Goal: Task Accomplishment & Management: Manage account settings

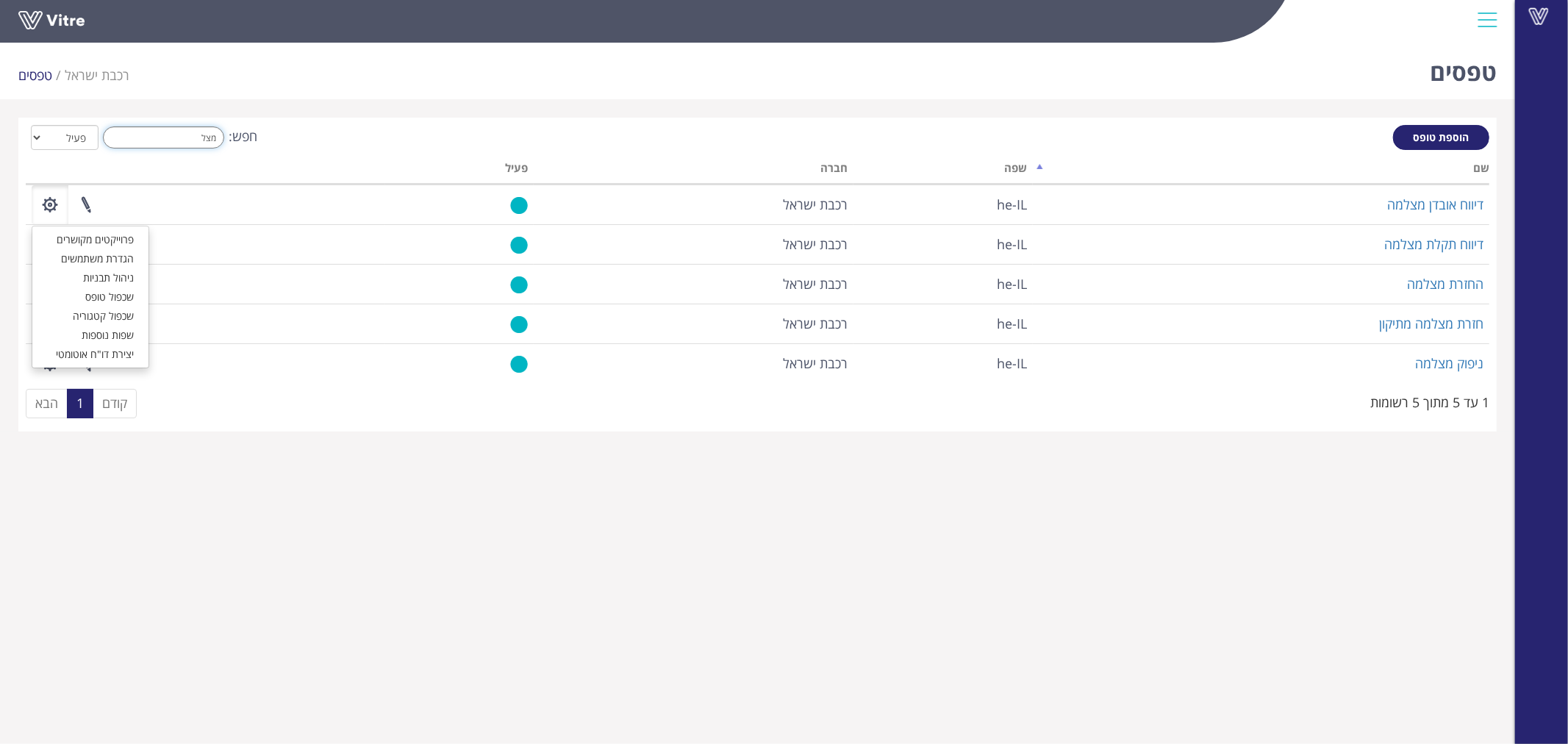
drag, startPoint x: 190, startPoint y: 130, endPoint x: 300, endPoint y: 125, distance: 110.1
click at [288, 128] on div "חפש: מצל הכל פעיל לא פעיל" at bounding box center [757, 138] width 1463 height 27
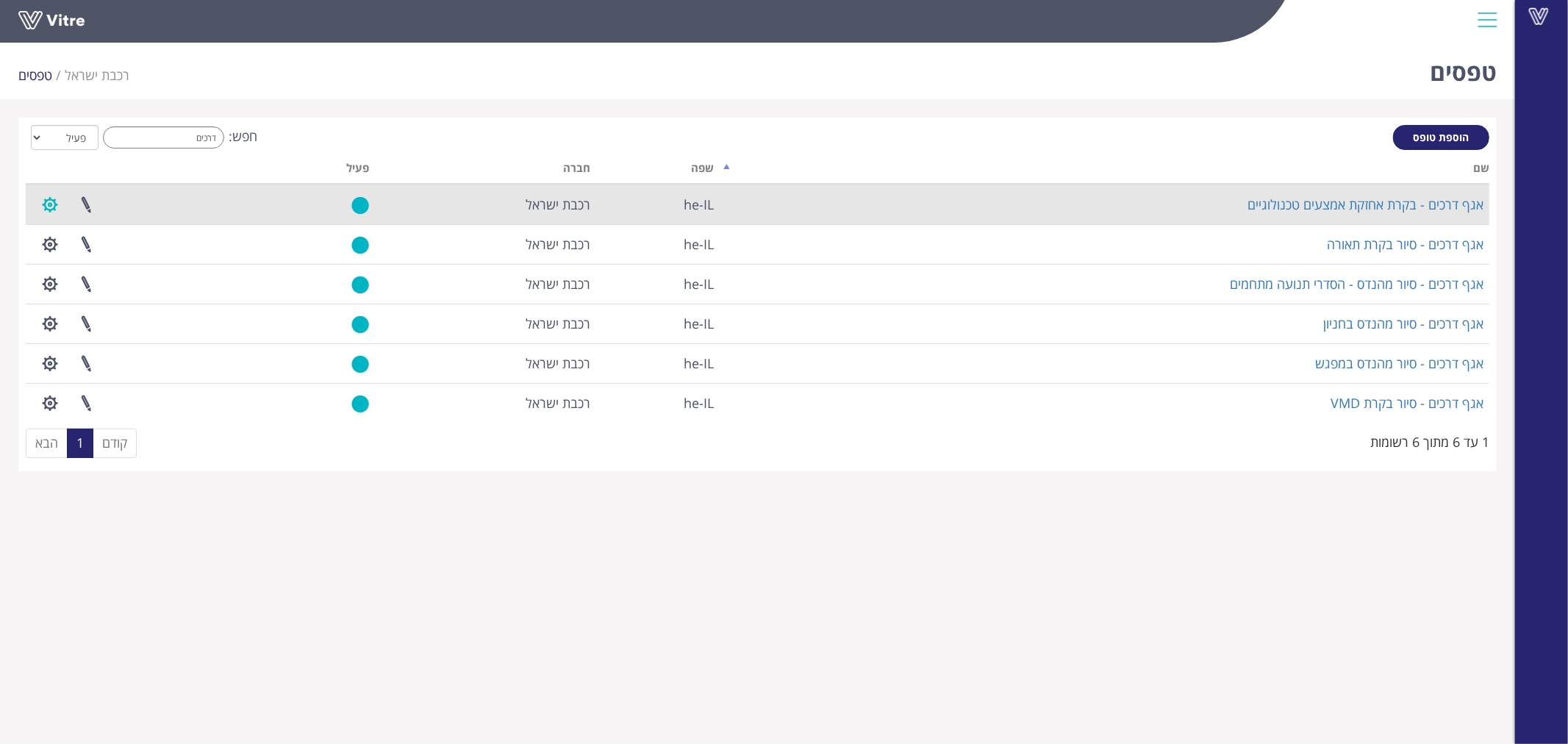
click at [53, 209] on button "button" at bounding box center [50, 205] width 37 height 39
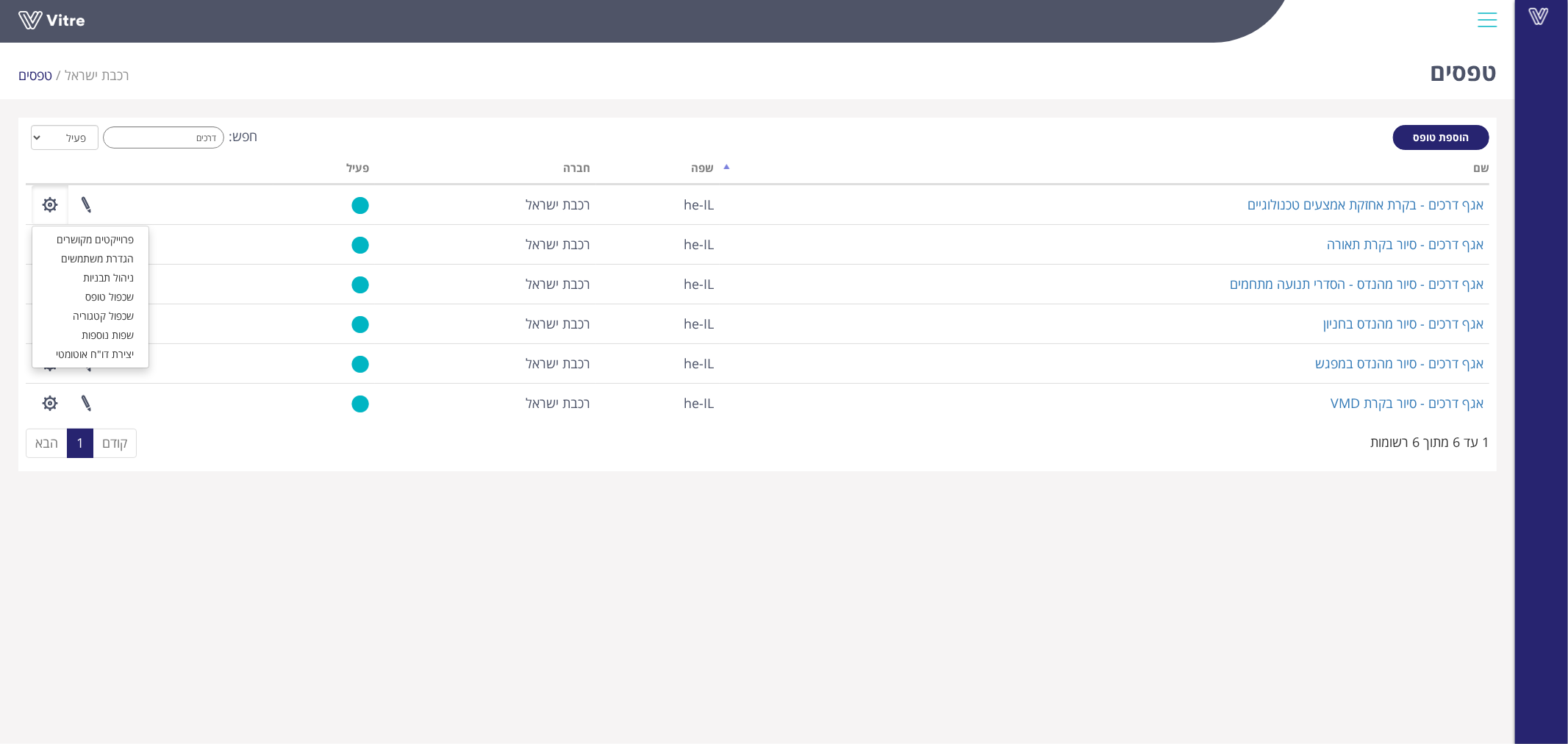
click at [349, 135] on div "חפש: דרכים הכל פעיל לא פעיל" at bounding box center [757, 138] width 1463 height 27
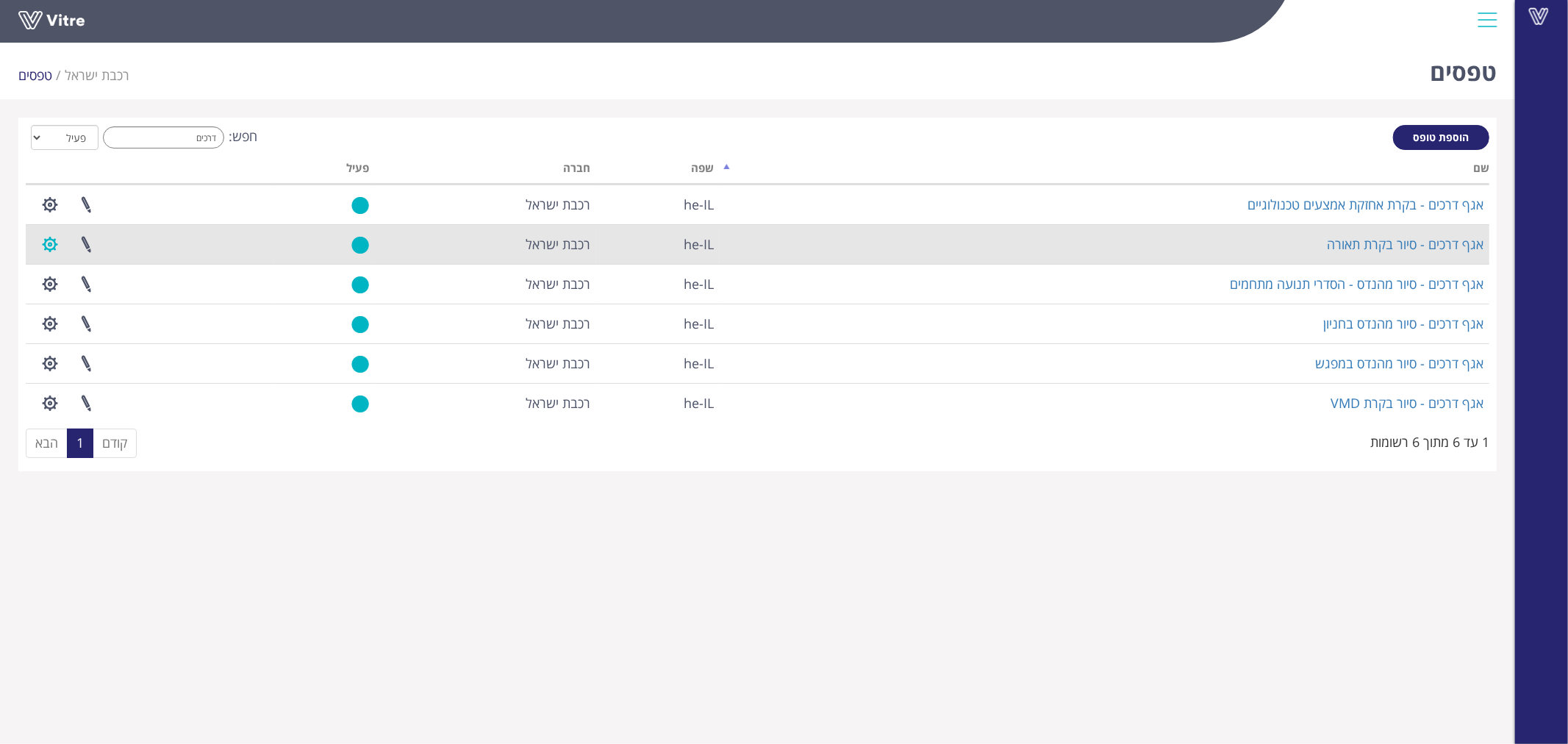
click at [52, 241] on button "button" at bounding box center [50, 244] width 37 height 39
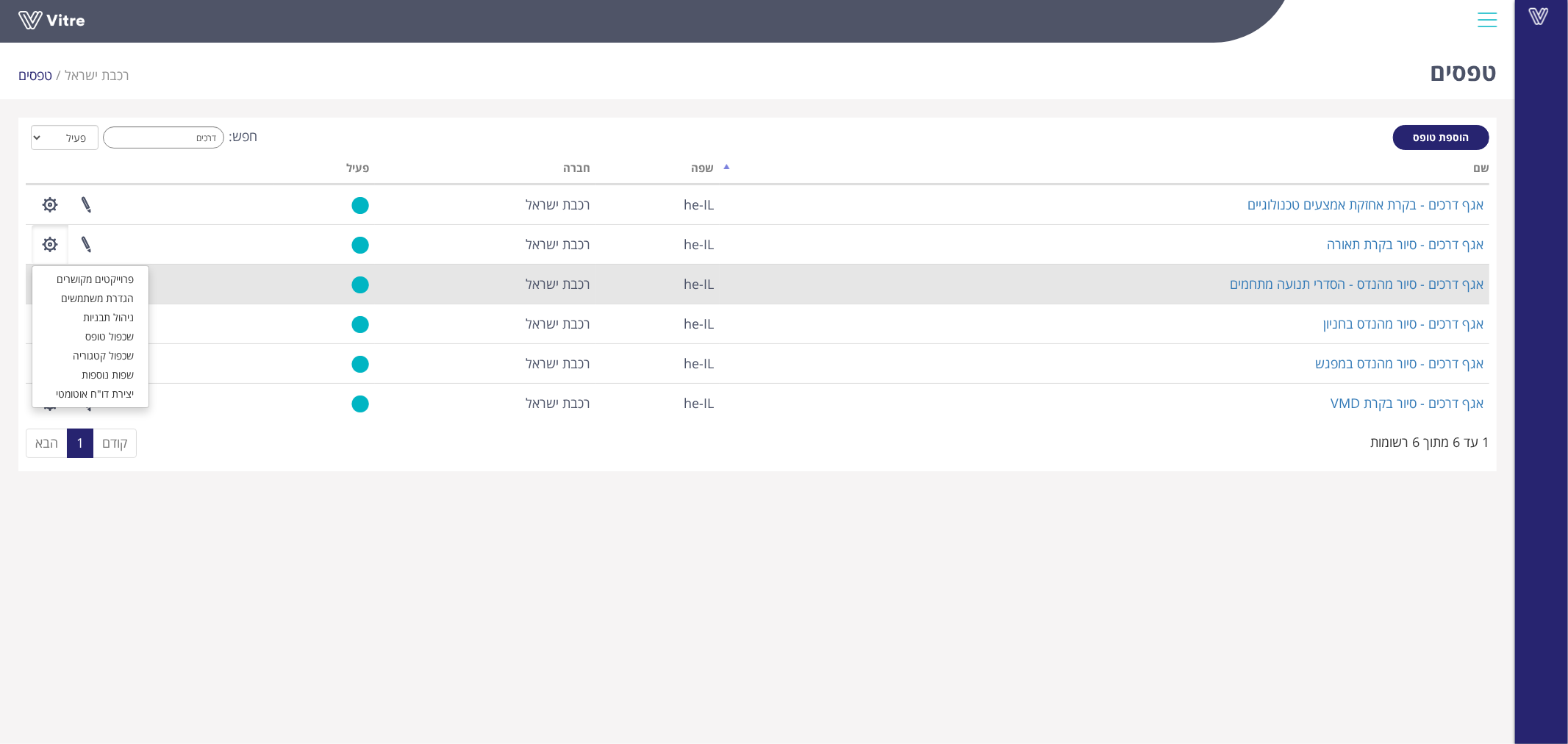
click at [194, 297] on td "פרוייקטים מקושרים הגדרת משתמשים ניהול תבניות שכפול טופס שכפול קטגוריה שפות נוספ…" at bounding box center [150, 284] width 248 height 40
click at [45, 282] on button "button" at bounding box center [50, 284] width 37 height 39
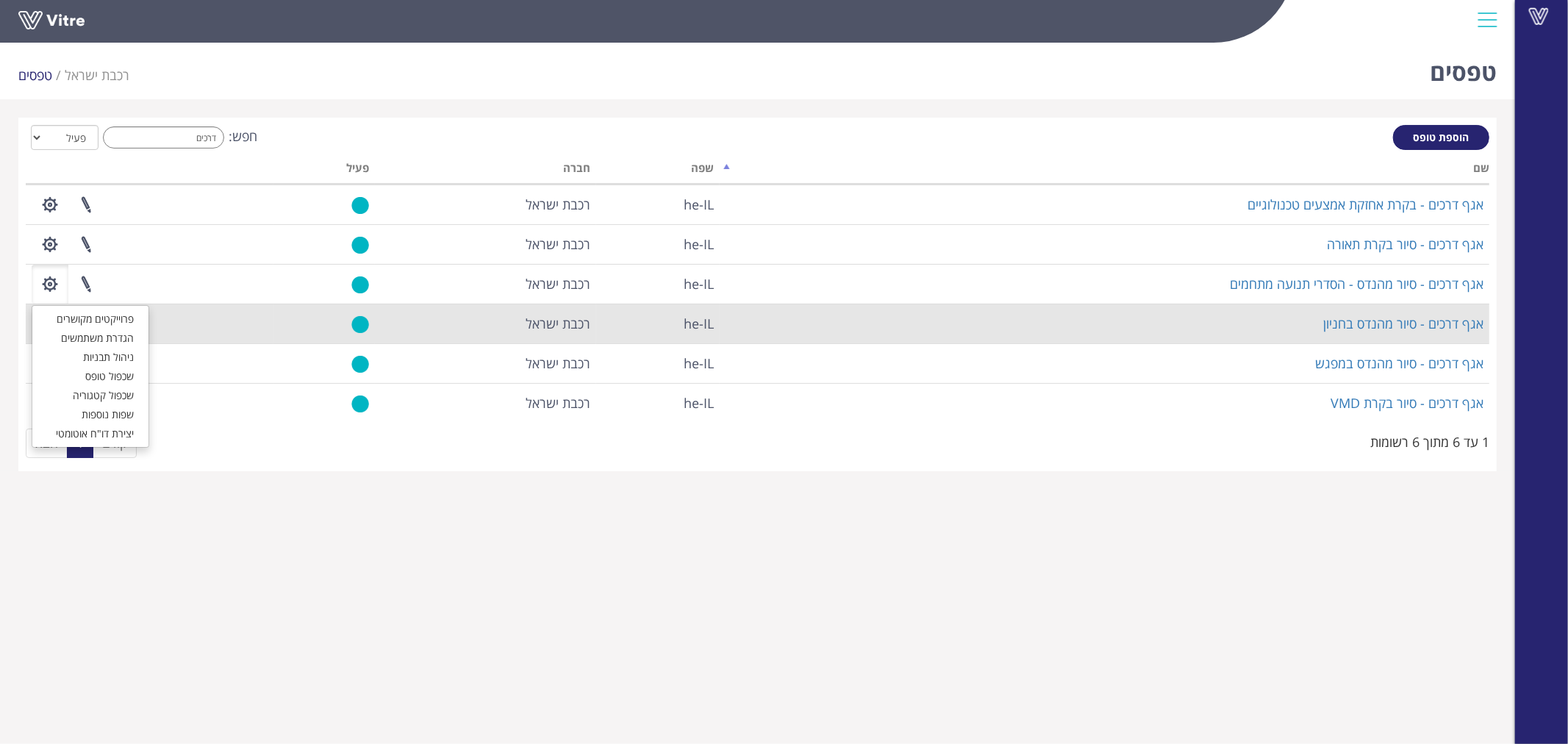
click at [185, 323] on td "פרוייקטים מקושרים הגדרת משתמשים ניהול תבניות שכפול טופס שכפול קטגוריה שפות נוספ…" at bounding box center [150, 324] width 248 height 40
click at [49, 323] on button "button" at bounding box center [50, 324] width 37 height 39
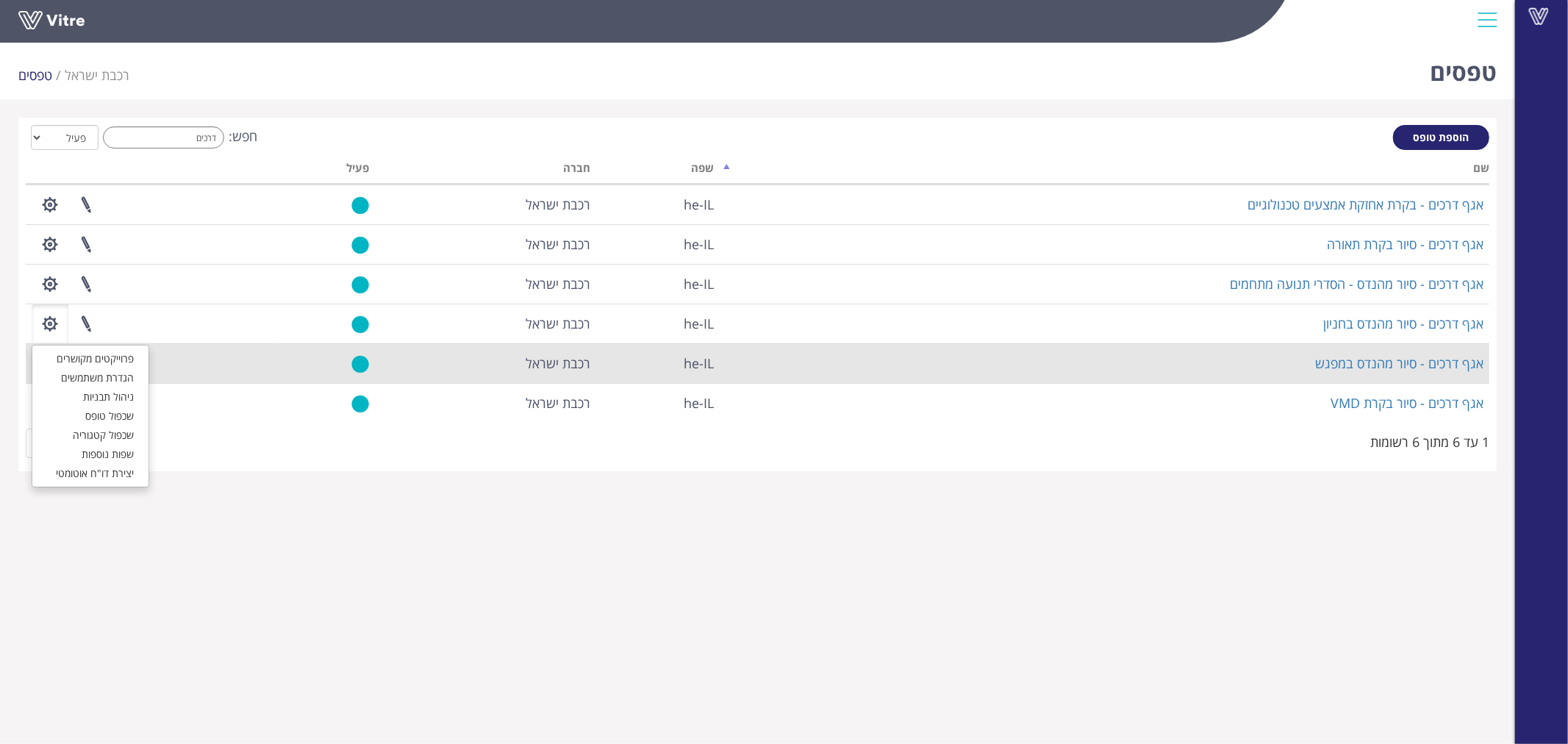
click at [186, 359] on td "פרוייקטים מקושרים הגדרת משתמשים ניהול תבניות שכפול טופס שכפול קטגוריה שפות נוספ…" at bounding box center [150, 363] width 248 height 40
click at [45, 361] on button "button" at bounding box center [50, 363] width 37 height 39
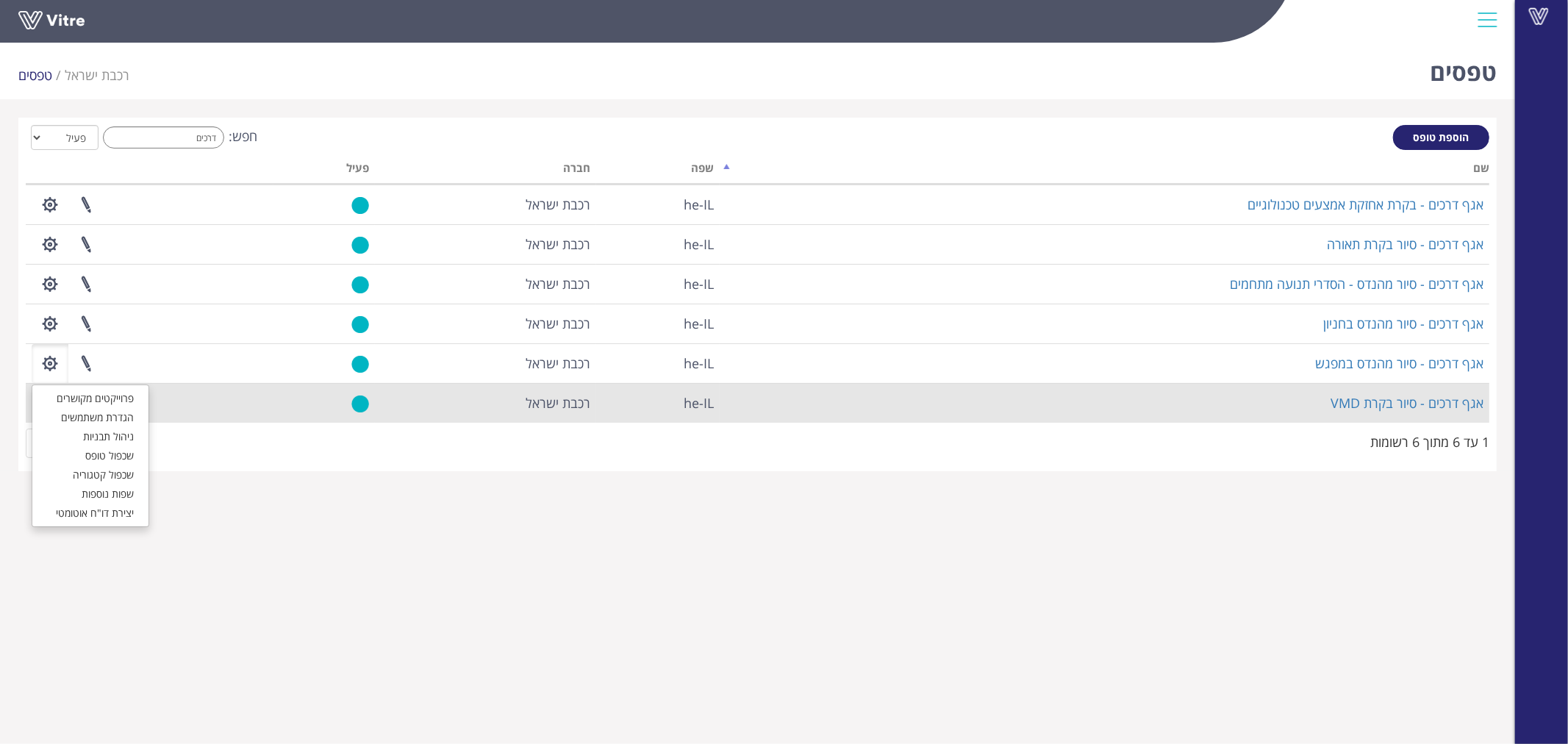
click at [212, 392] on td "פרוייקטים מקושרים הגדרת משתמשים ניהול תבניות שכפול טופס שכפול קטגוריה שפות נוספ…" at bounding box center [150, 403] width 248 height 40
click at [50, 390] on button "button" at bounding box center [50, 403] width 37 height 39
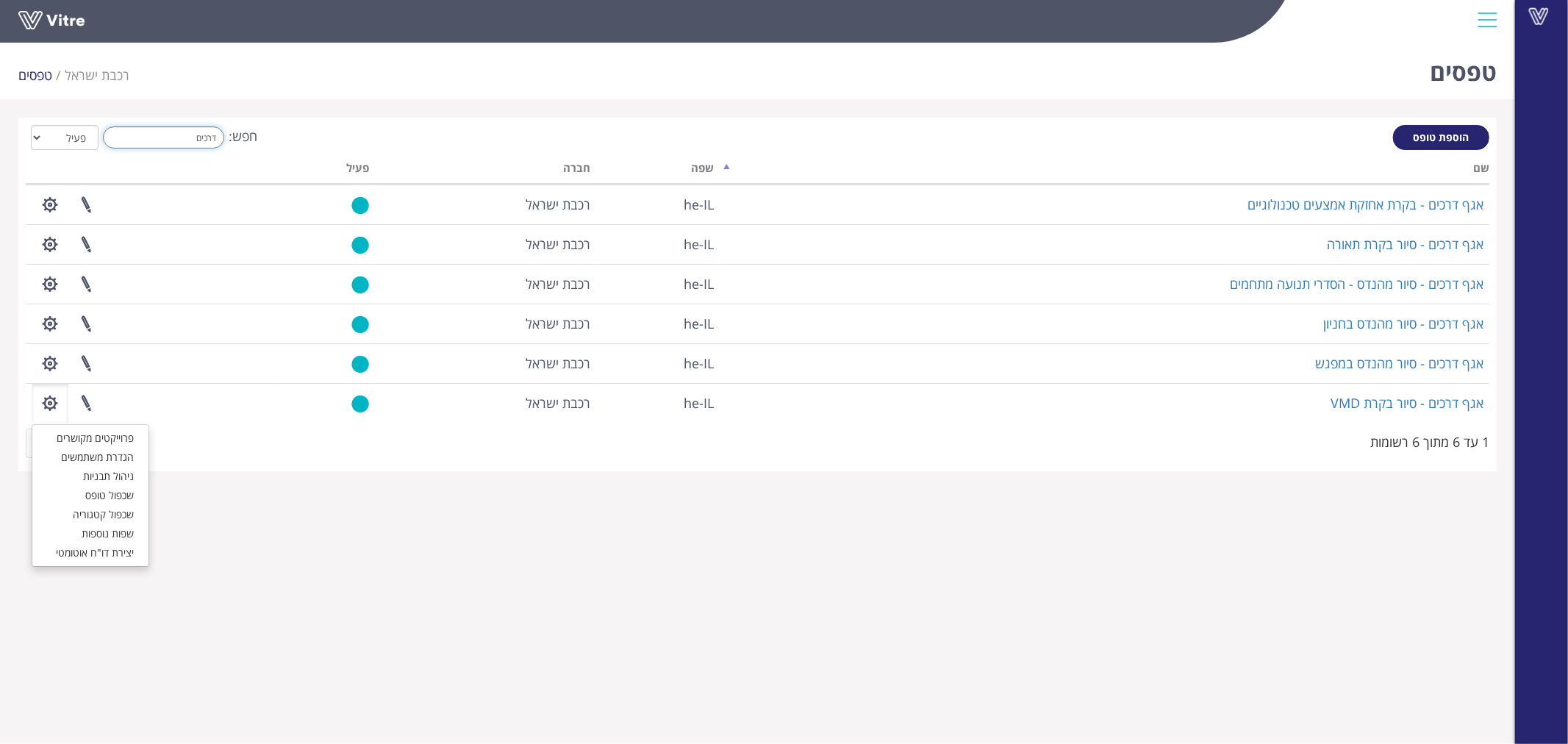
drag, startPoint x: 186, startPoint y: 141, endPoint x: 348, endPoint y: 134, distance: 162.2
click at [348, 134] on div "חפש: דרכים הכל פעיל לא פעיל" at bounding box center [757, 138] width 1463 height 27
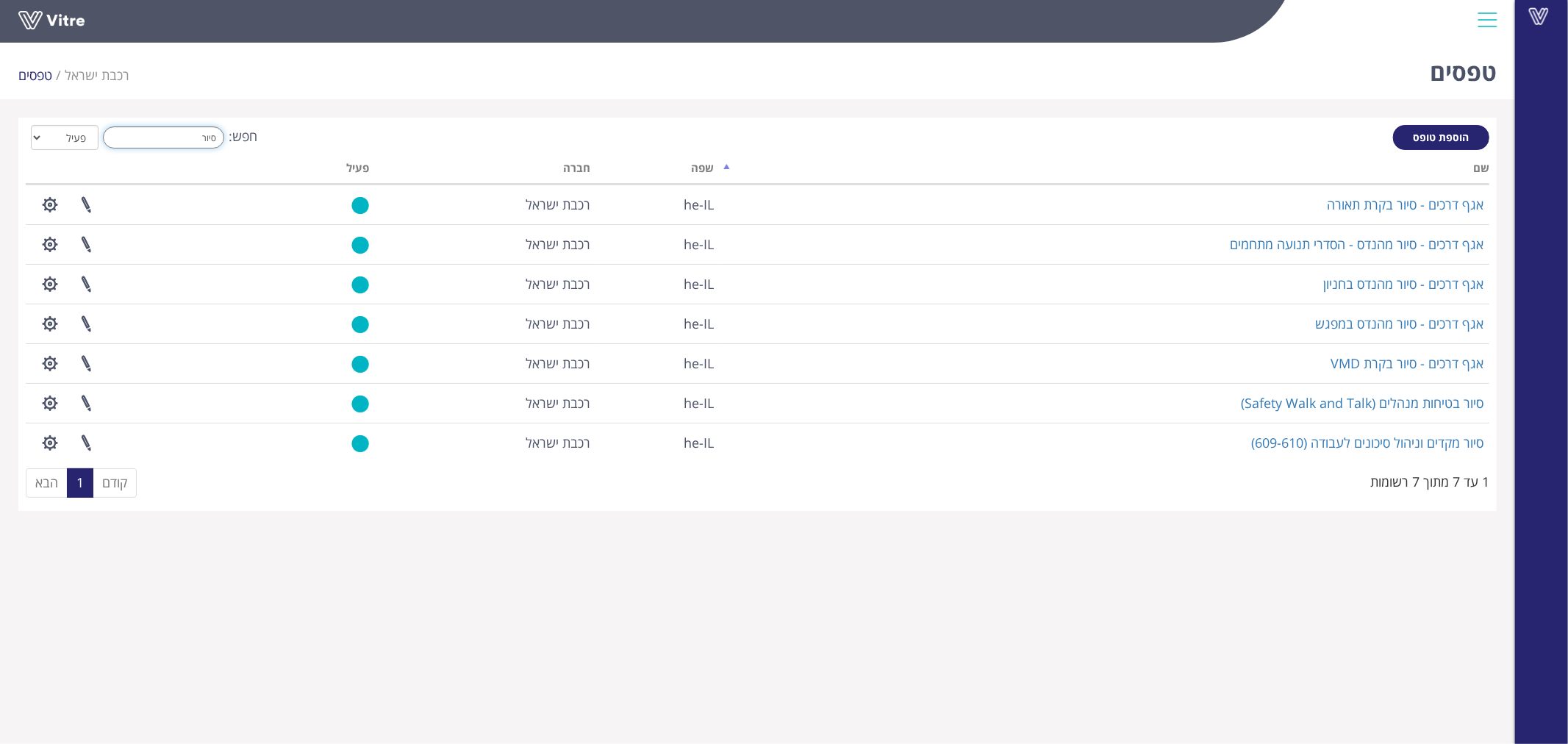
type input "סיור"
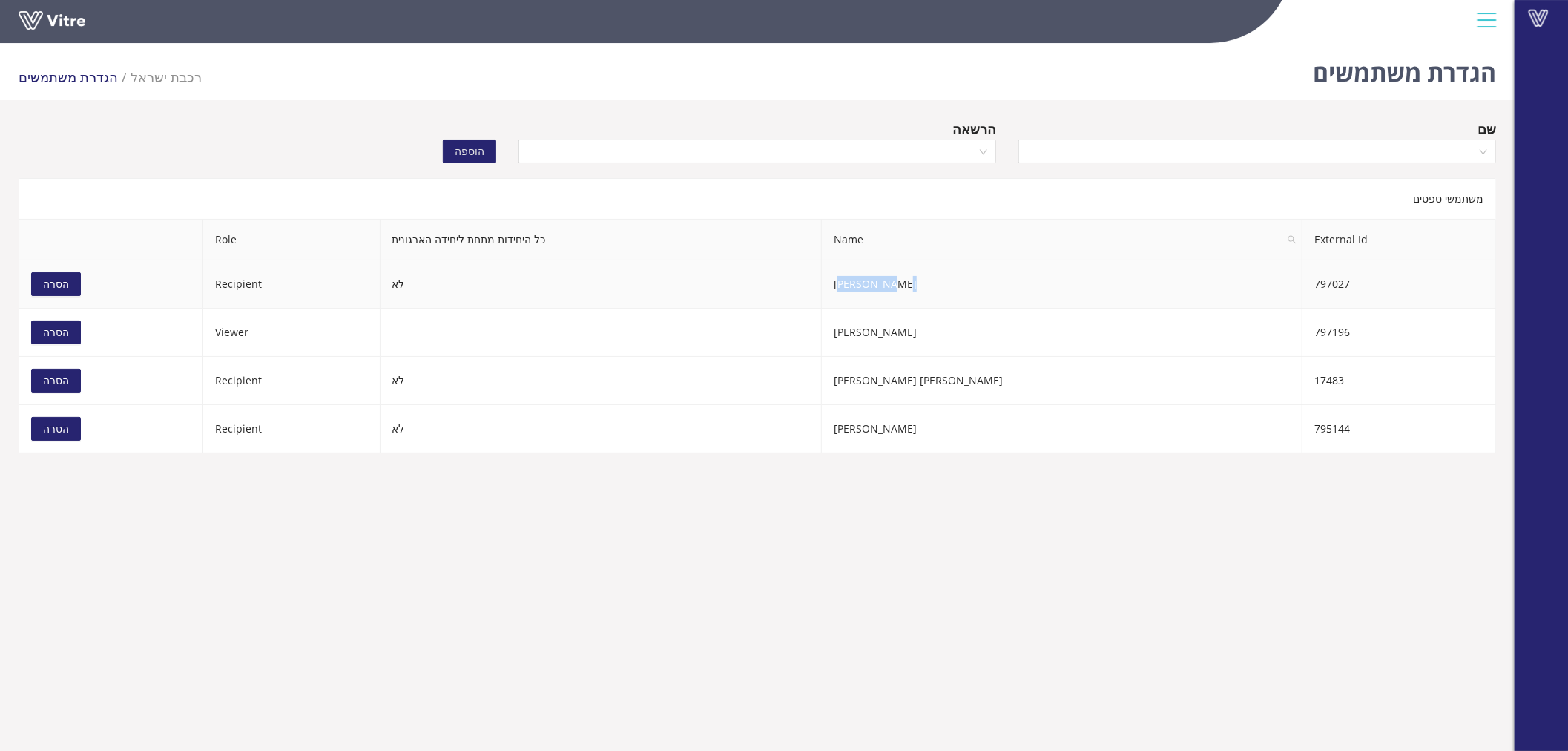
drag, startPoint x: 1026, startPoint y: 284, endPoint x: 987, endPoint y: 282, distance: 39.1
click at [987, 282] on td "אילון אלעד" at bounding box center [1062, 285] width 481 height 48
copy td "אילון אלעד"
click at [65, 285] on span "הסרה" at bounding box center [56, 284] width 26 height 16
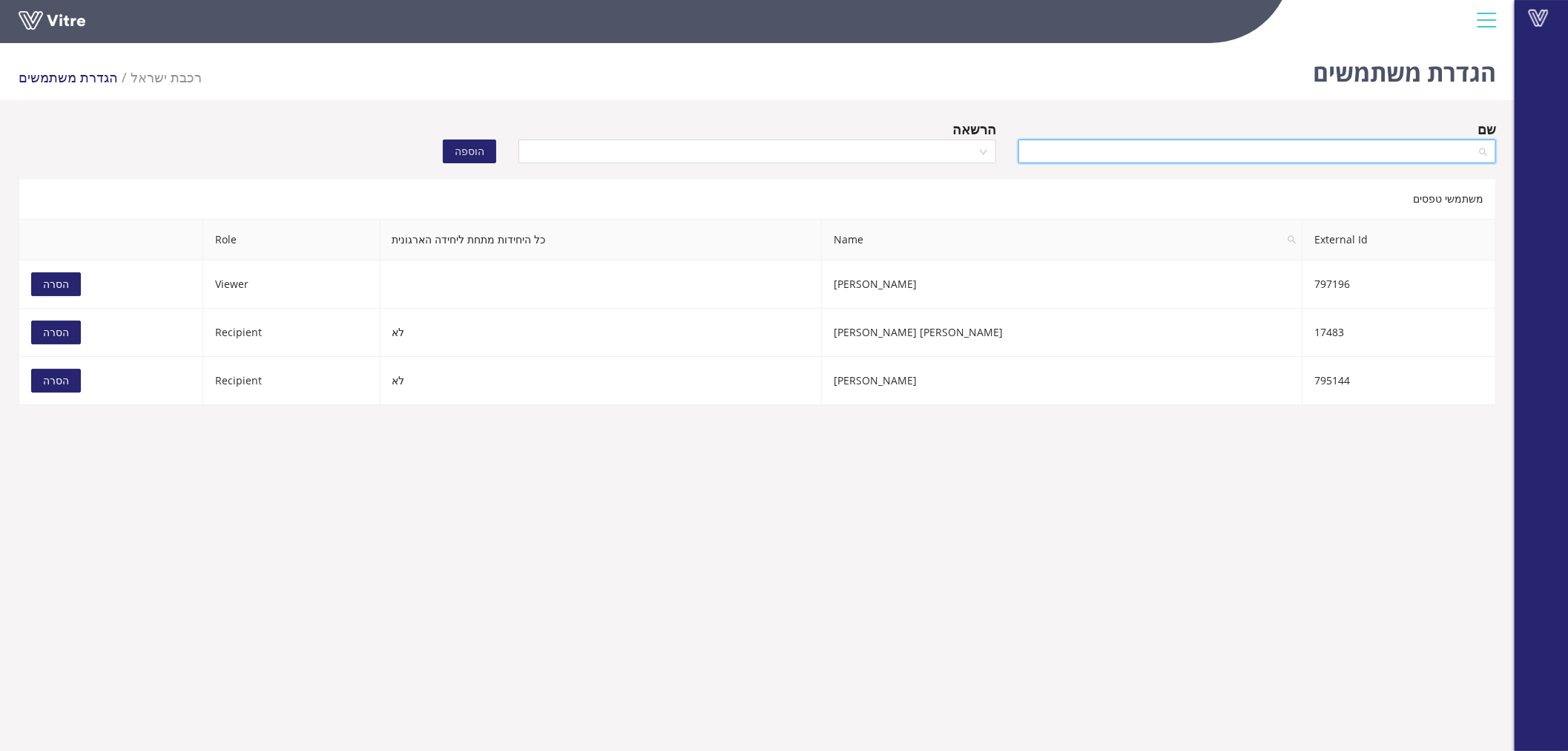
click at [1085, 153] on input "search" at bounding box center [1252, 152] width 449 height 23
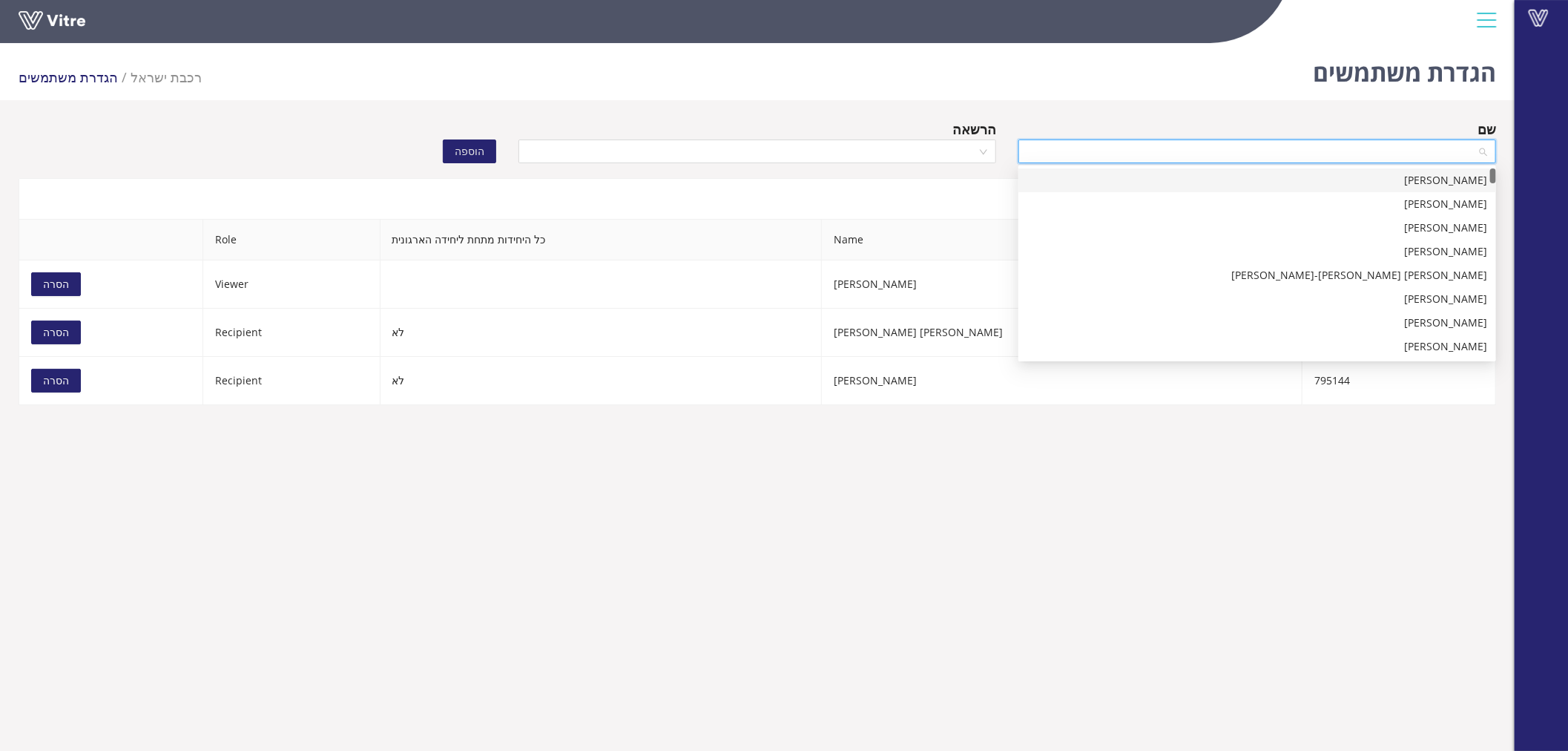
paste input "אילון אלעד"
type input "אילון אלעד"
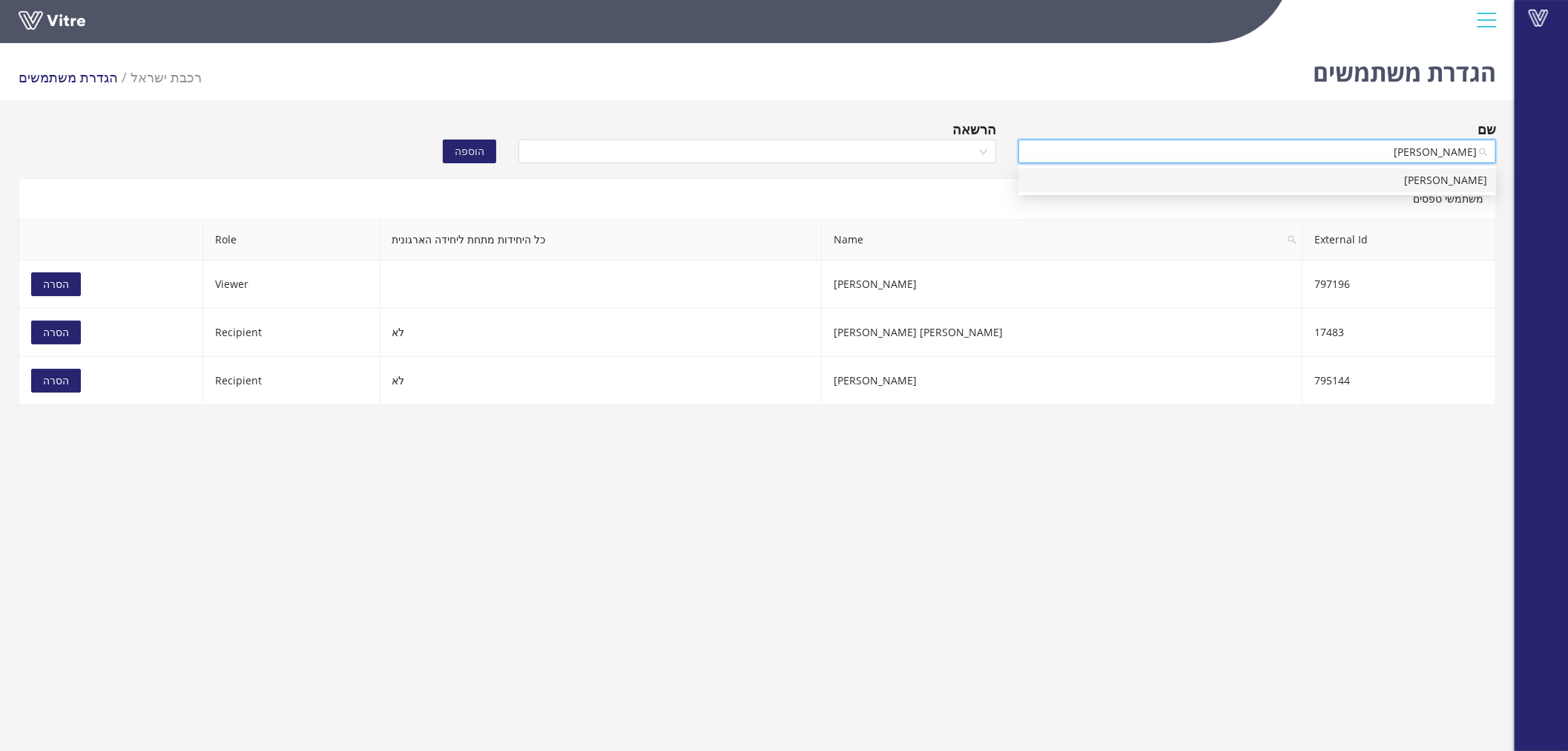
click at [1365, 183] on div "אילון אלעד" at bounding box center [1257, 180] width 460 height 16
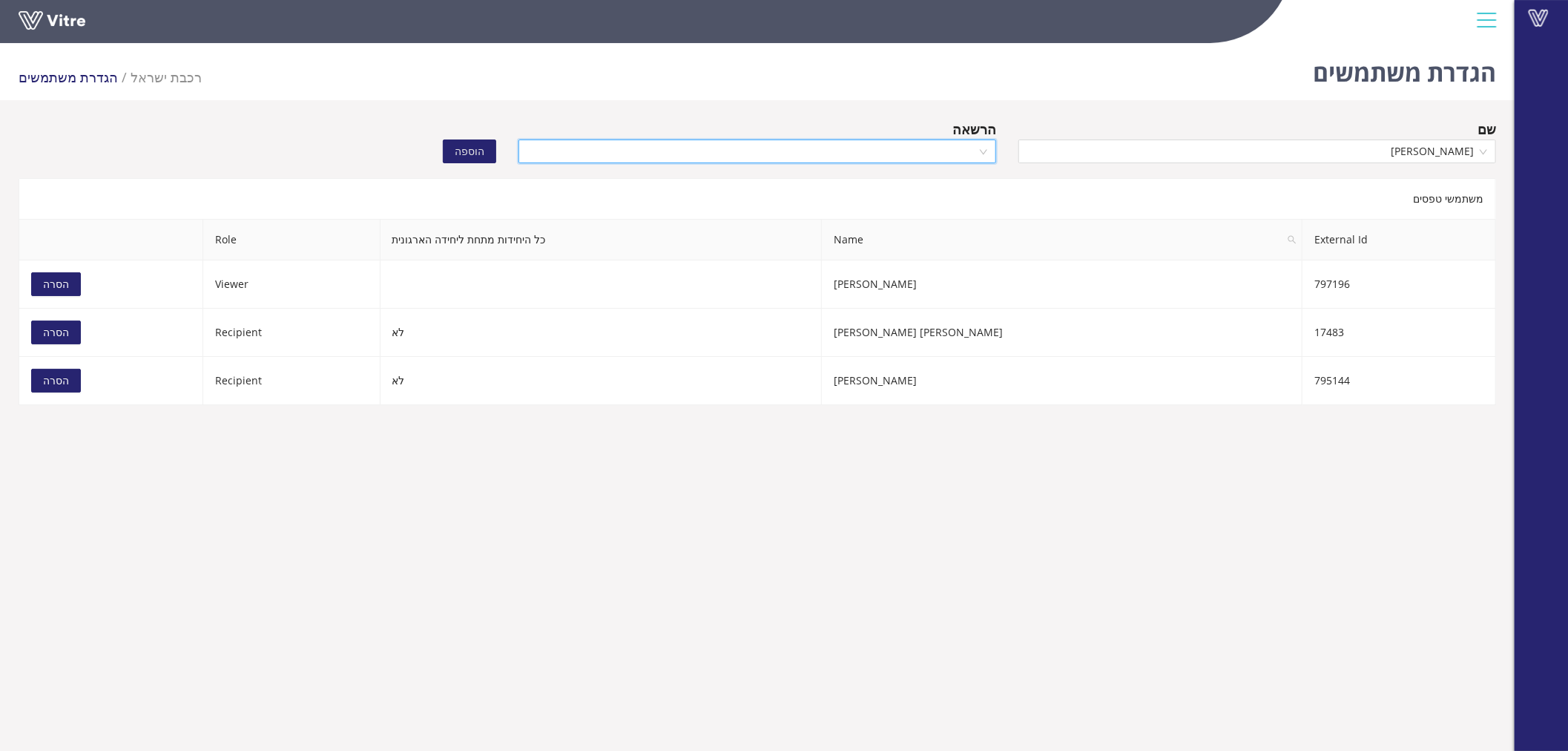
click at [968, 150] on input "search" at bounding box center [752, 152] width 449 height 23
click at [952, 201] on div "Recipient" at bounding box center [758, 204] width 460 height 16
drag, startPoint x: 952, startPoint y: 201, endPoint x: 953, endPoint y: 226, distance: 25.0
click at [953, 226] on div "משתמשי טפסים External Id Name כל היחידות מתחת ליחידה הארגונית Role 797196 בן סי…" at bounding box center [757, 292] width 1478 height 227
click at [962, 141] on span "Recipient" at bounding box center [758, 152] width 460 height 23
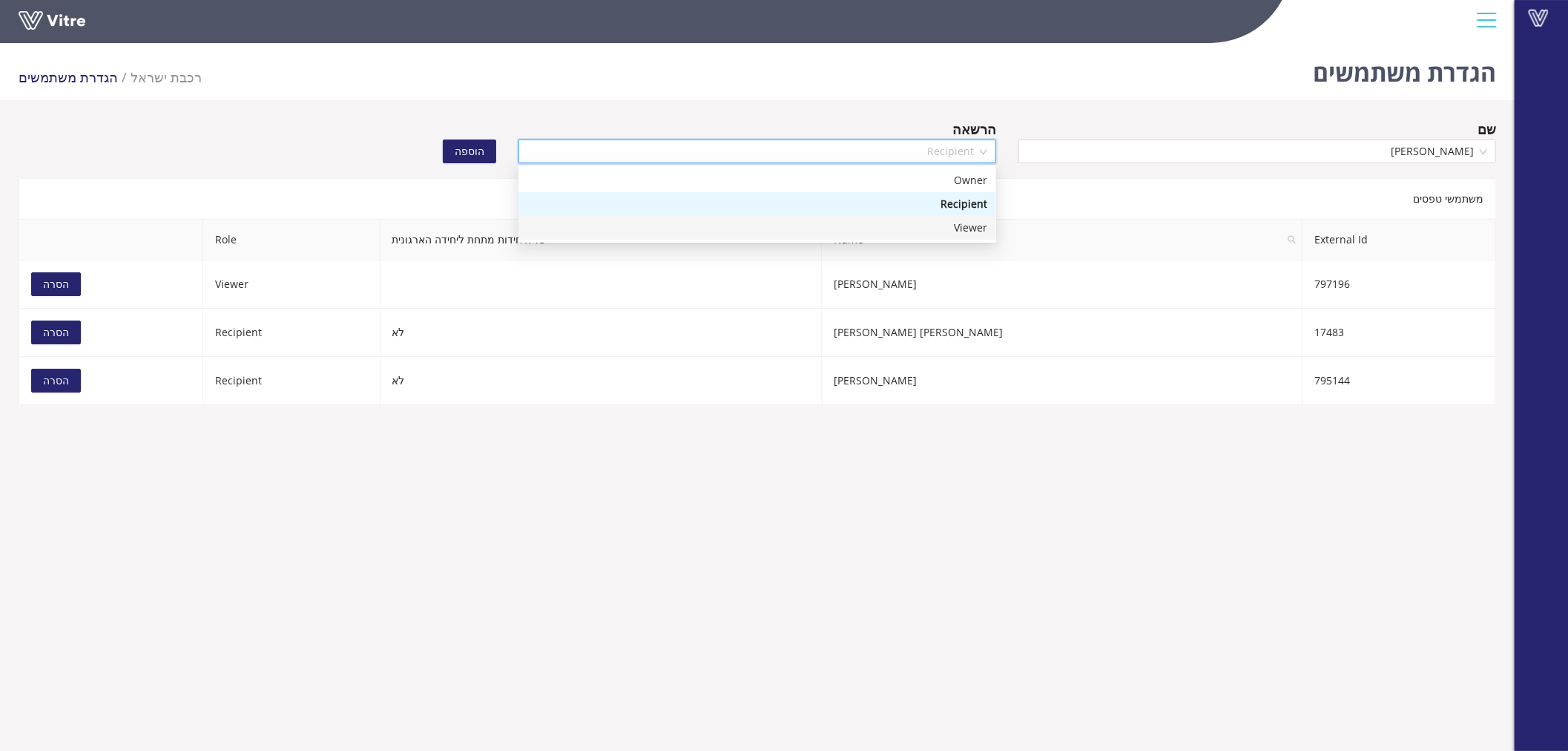
click at [959, 225] on div "Viewer" at bounding box center [758, 228] width 460 height 16
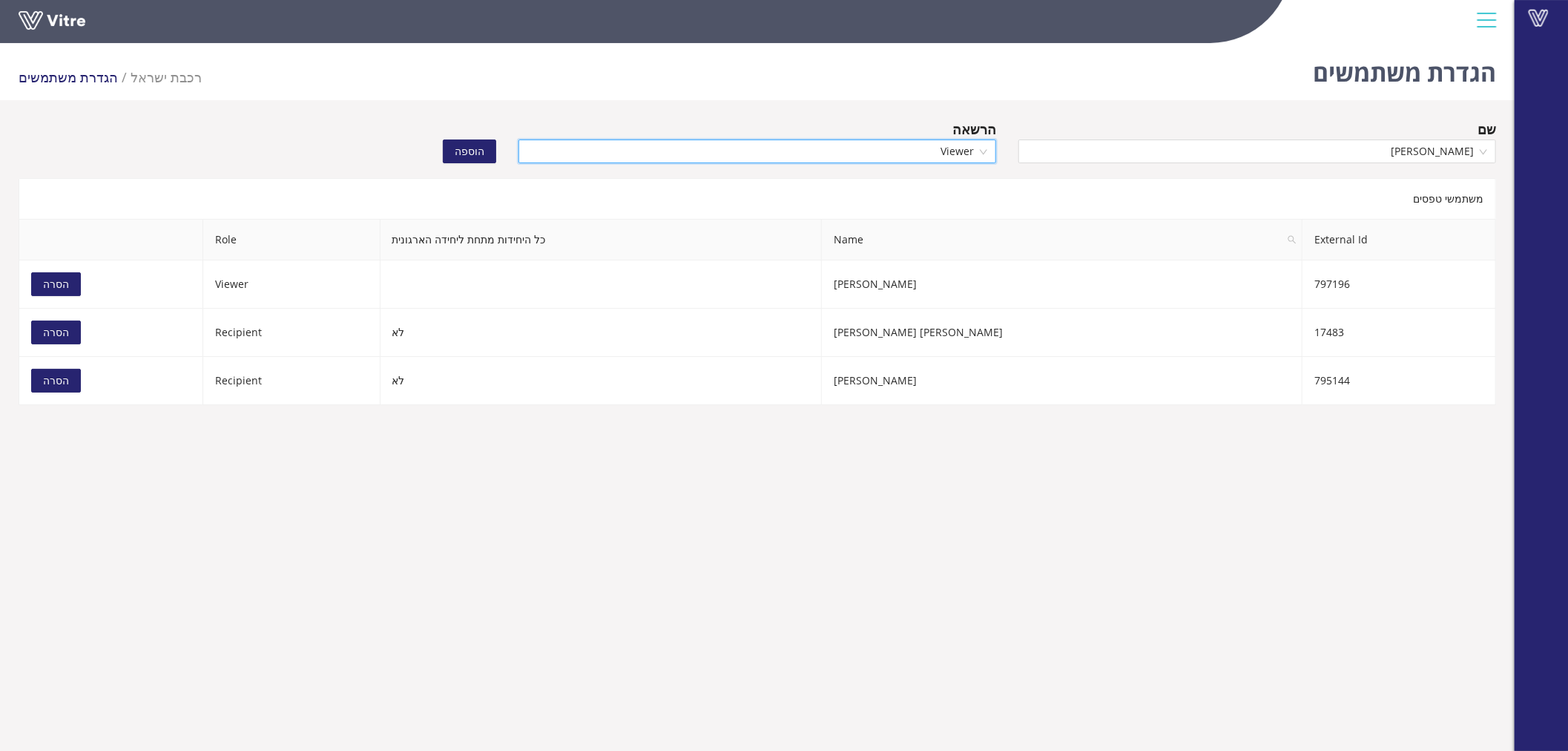
click at [461, 153] on span "הוספה" at bounding box center [469, 151] width 30 height 16
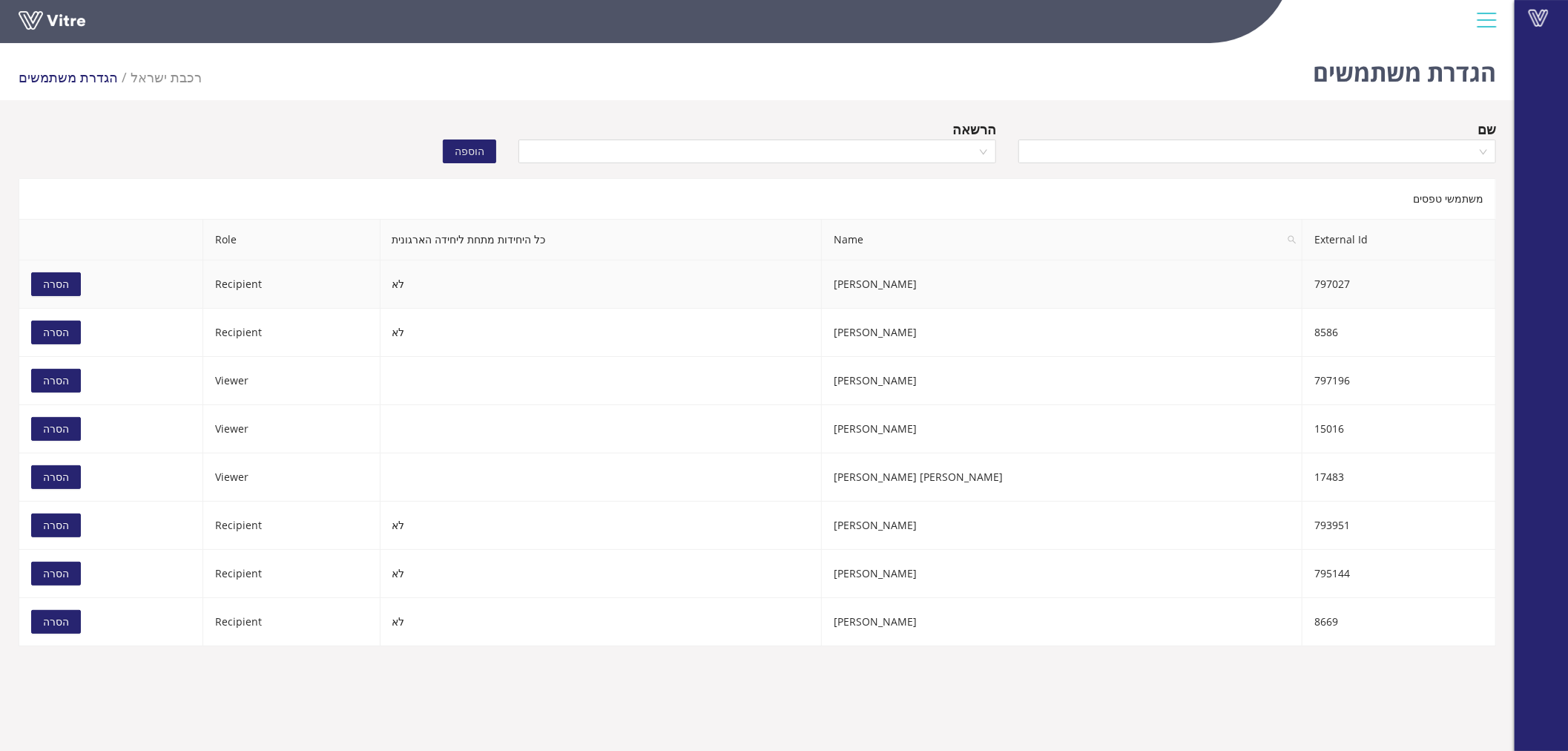
click at [54, 282] on span "הסרה" at bounding box center [56, 284] width 26 height 16
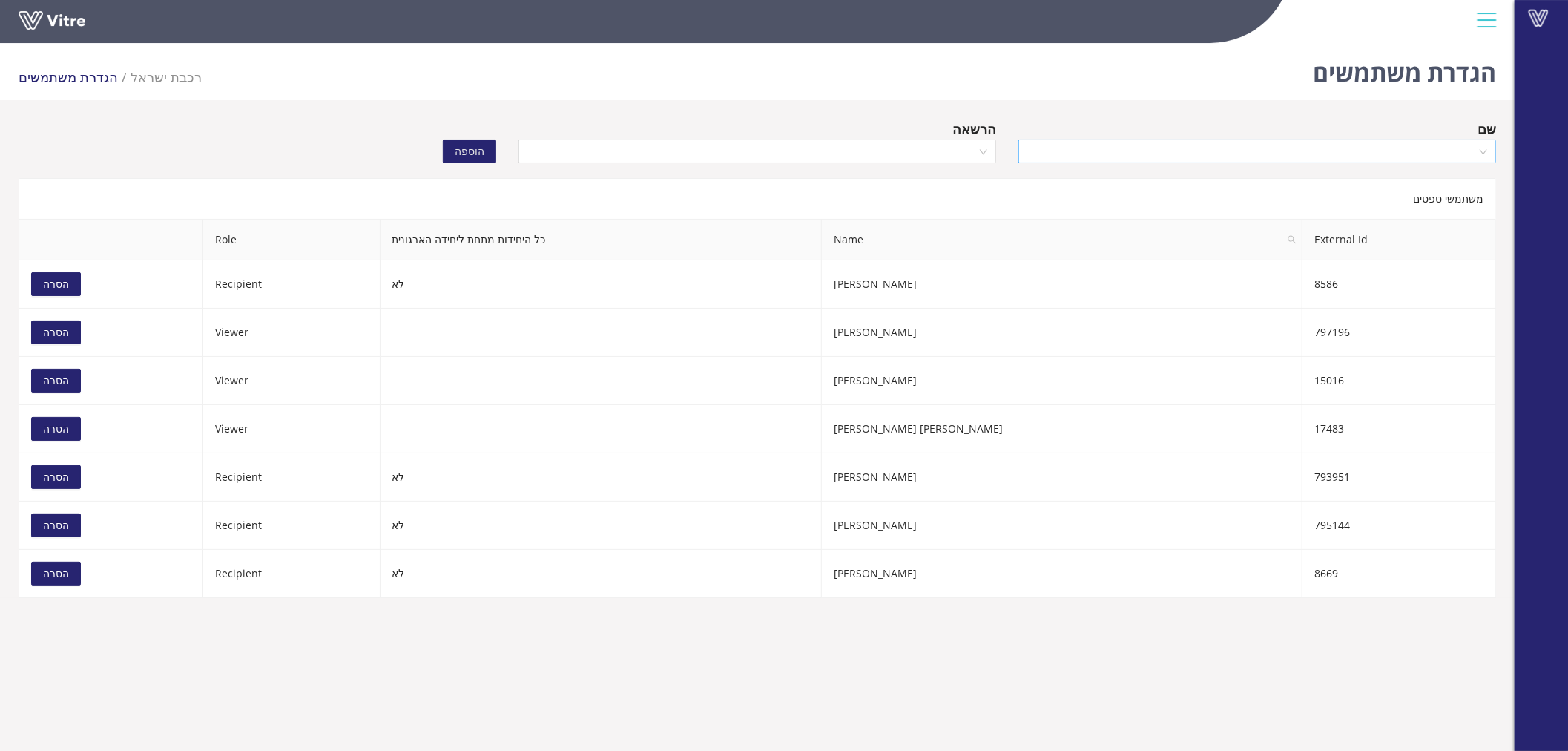
click at [1090, 149] on input "search" at bounding box center [1252, 152] width 449 height 23
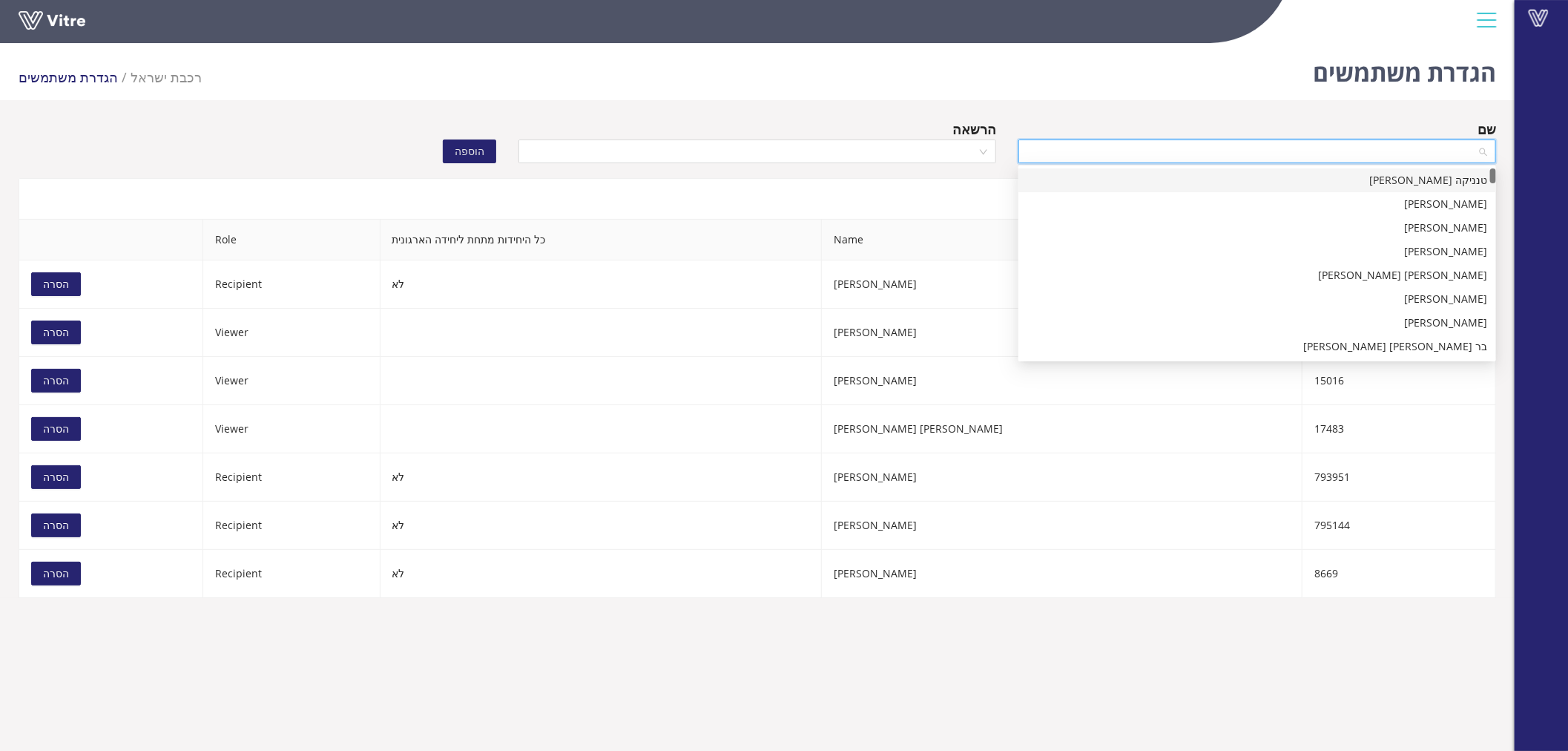
paste input "אילון אלעד"
type input "אילון אלעד"
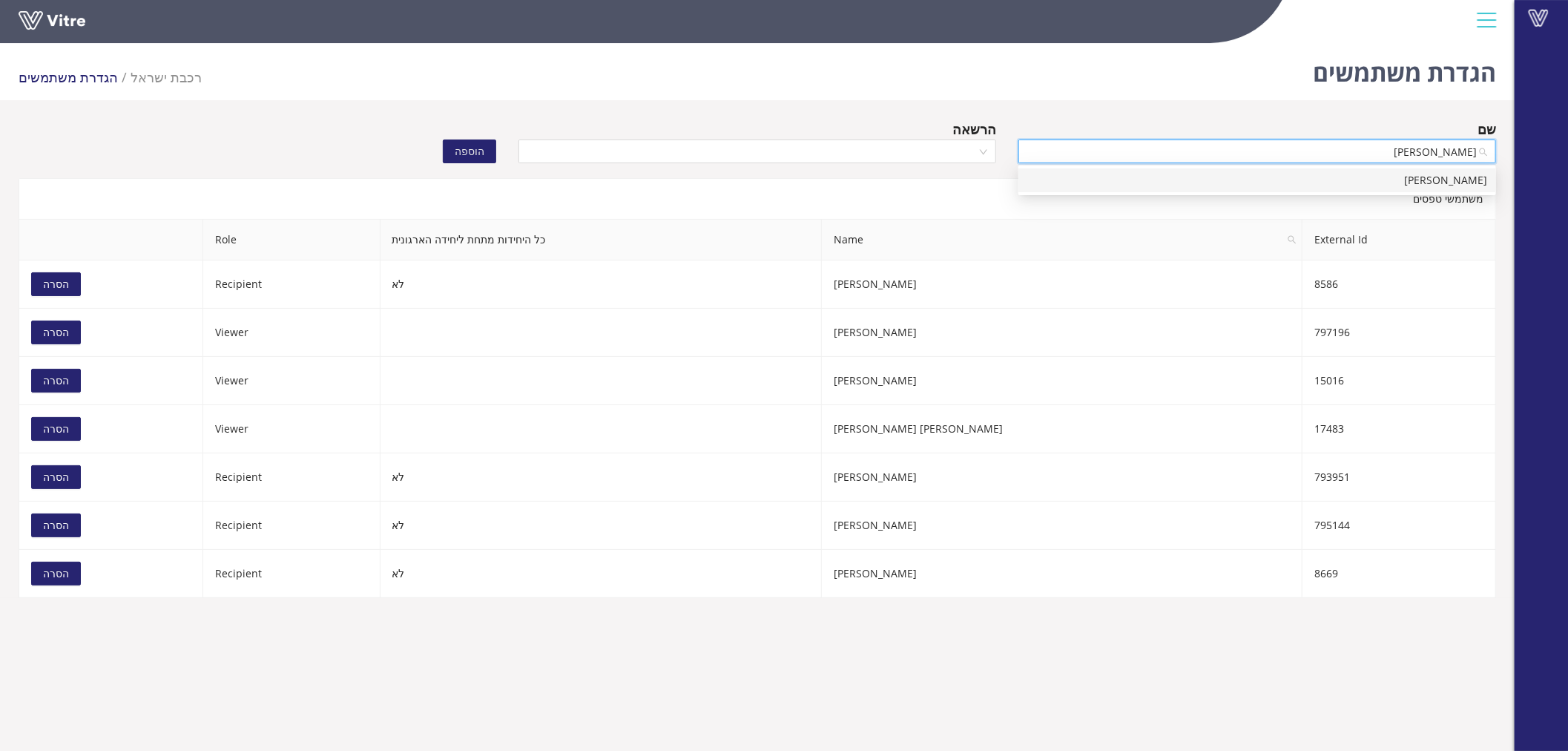
click at [1185, 179] on div "אילון אלעד" at bounding box center [1257, 180] width 460 height 16
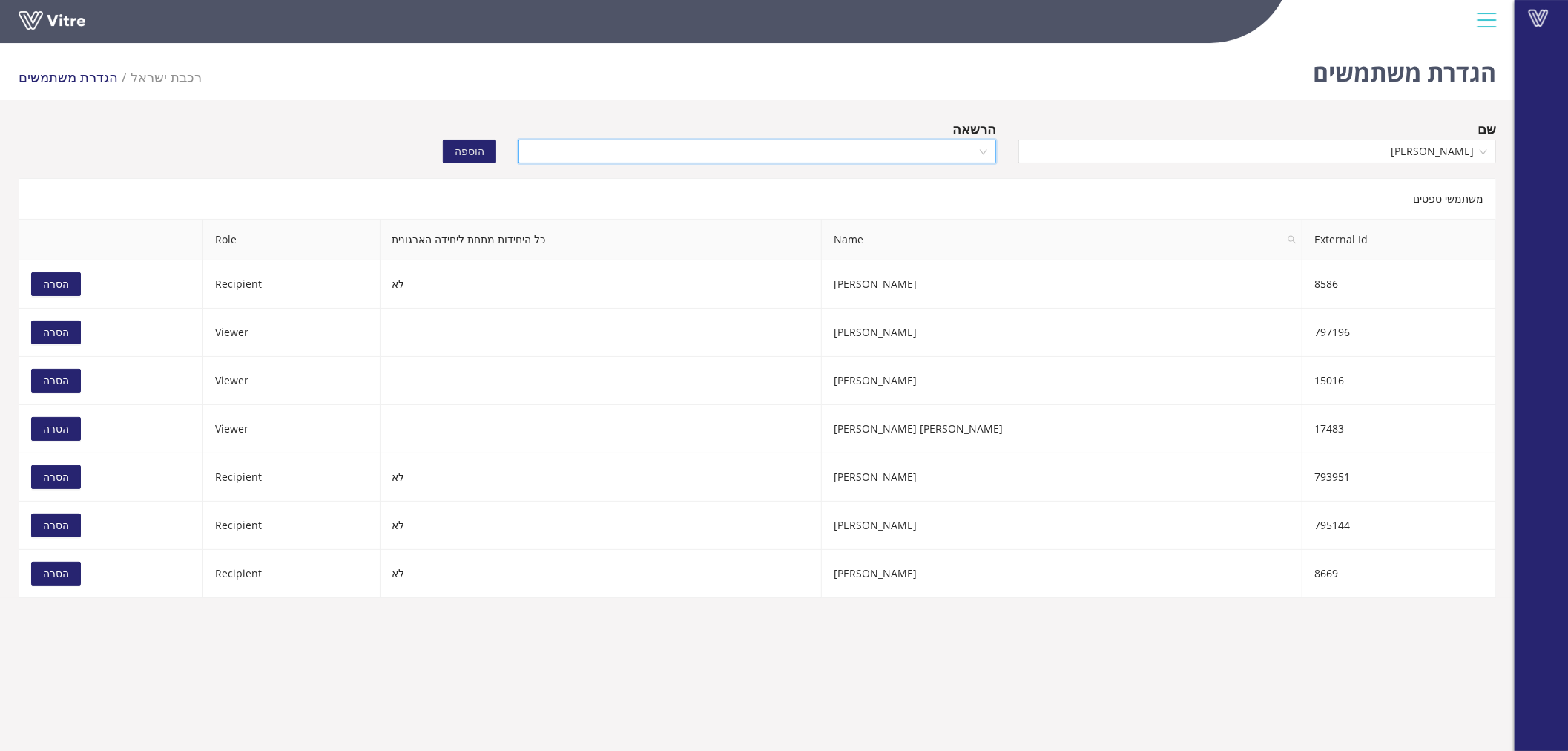
click at [914, 158] on input "search" at bounding box center [752, 152] width 449 height 23
click at [935, 234] on div "Viewer" at bounding box center [758, 228] width 460 height 16
click at [481, 149] on span "הוספה" at bounding box center [469, 151] width 30 height 16
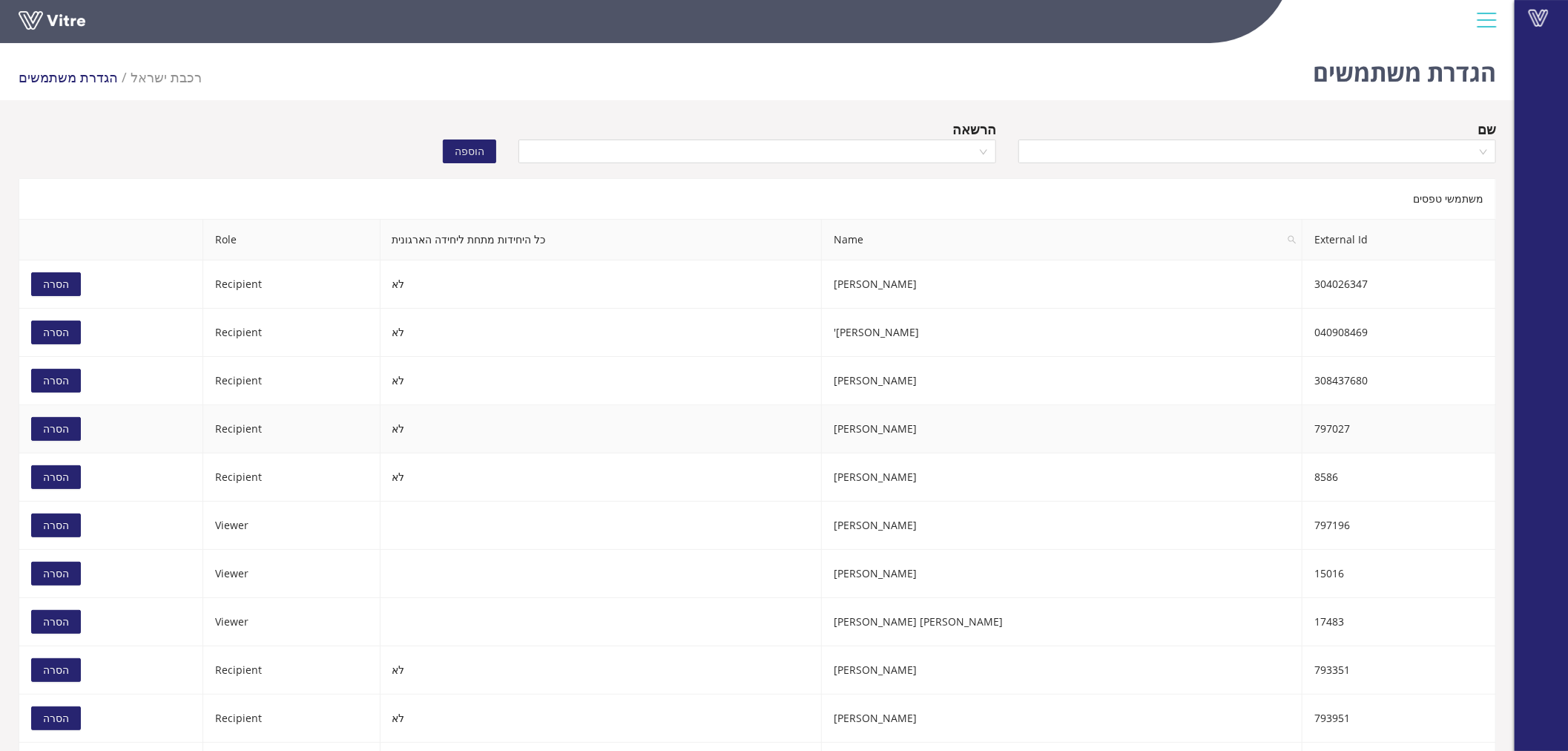
click at [69, 424] on button "הסרה" at bounding box center [56, 429] width 50 height 23
click at [1076, 143] on input "search" at bounding box center [1252, 152] width 449 height 23
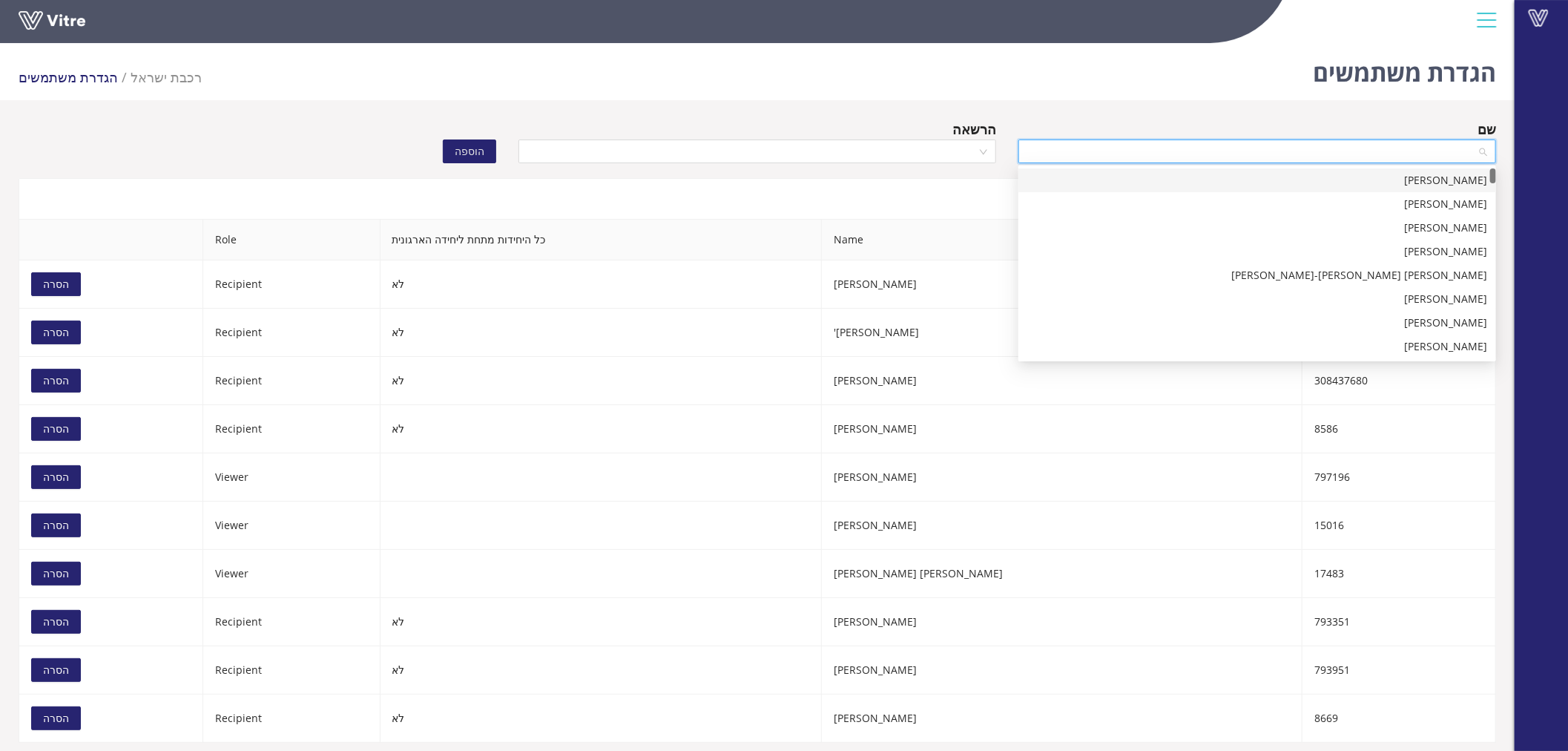
paste input "[PERSON_NAME]"
type input "[PERSON_NAME]"
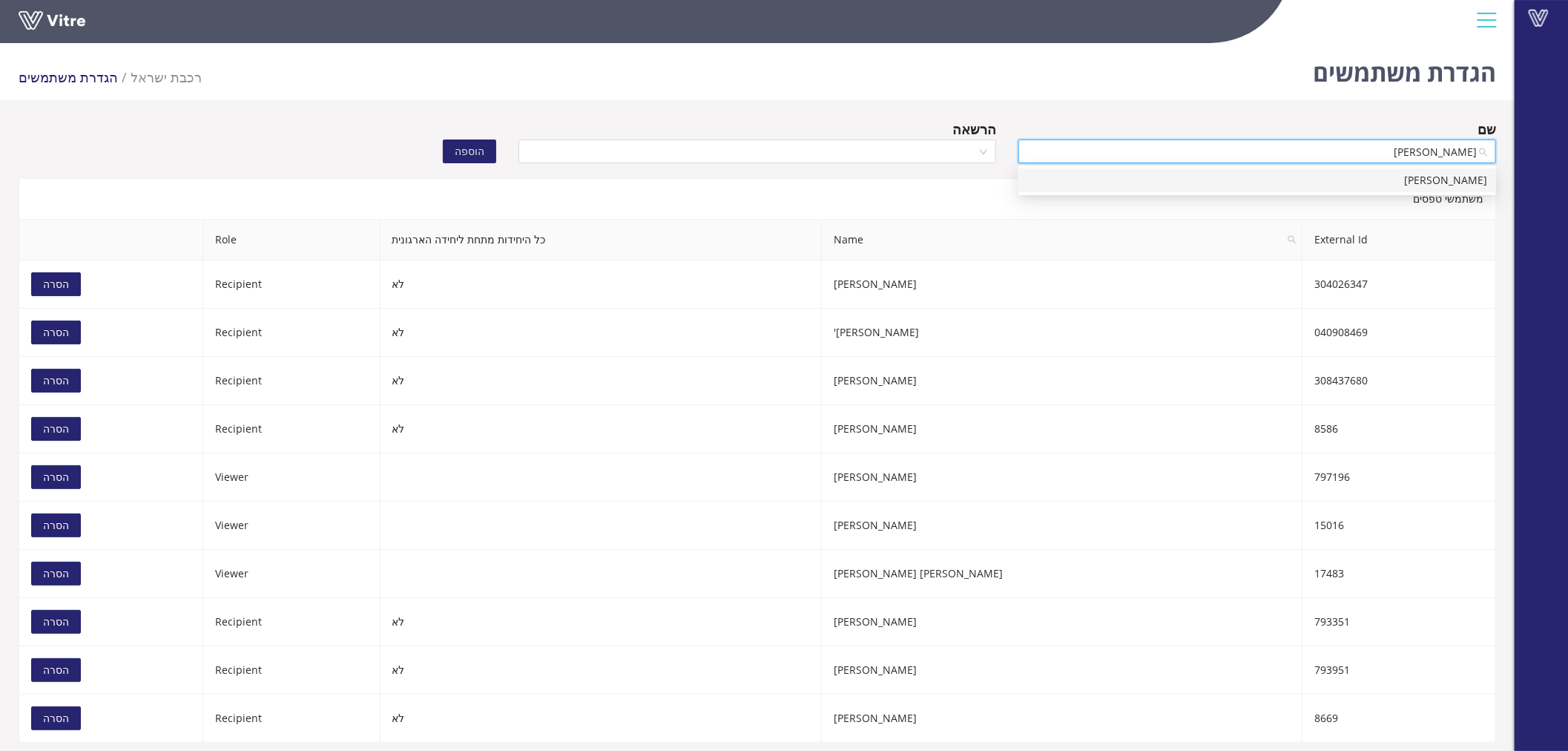
click at [1347, 175] on div "[PERSON_NAME]" at bounding box center [1257, 180] width 460 height 16
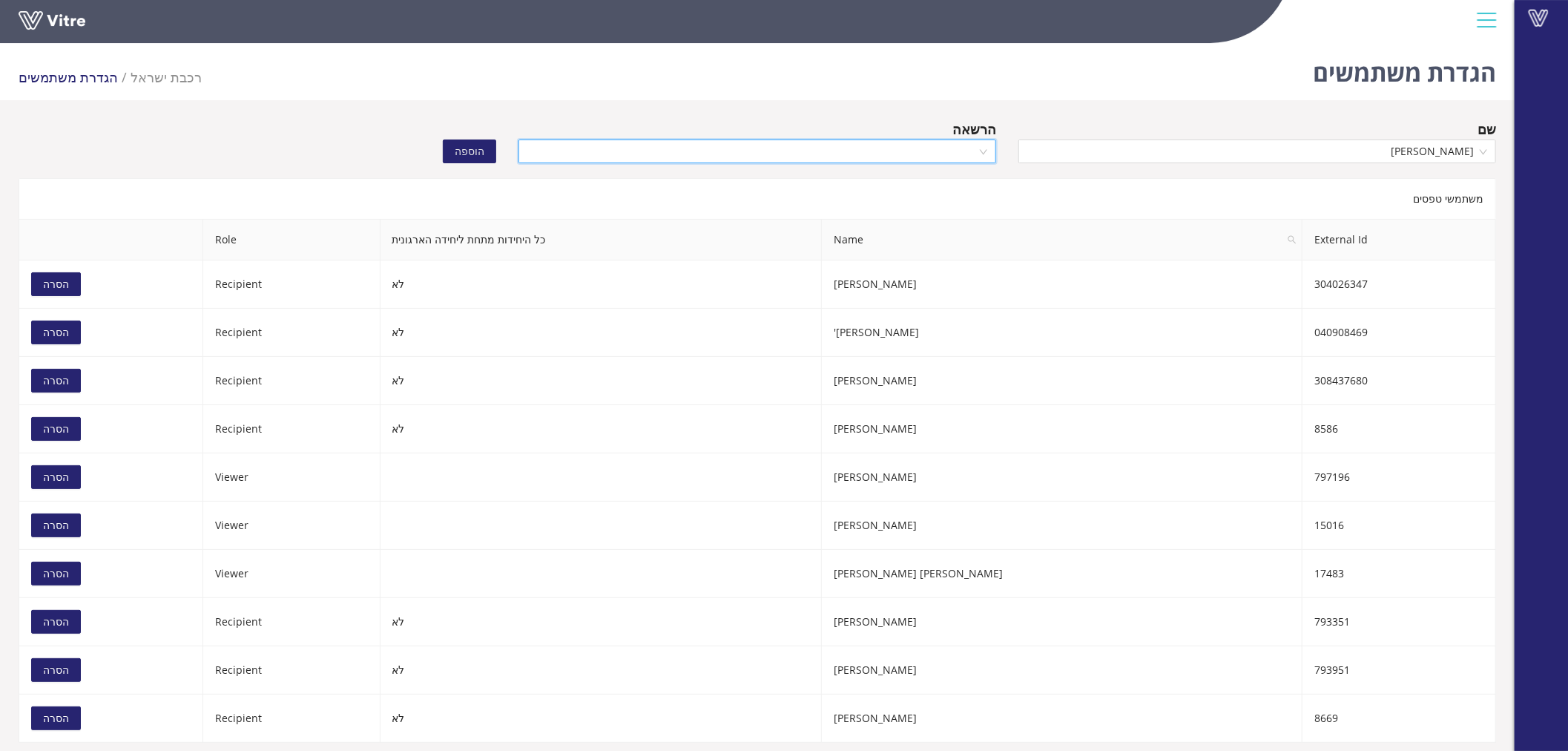
click at [893, 153] on input "search" at bounding box center [752, 152] width 449 height 23
click at [950, 220] on div "Viewer" at bounding box center [758, 228] width 460 height 16
click at [454, 153] on button "הוספה" at bounding box center [470, 151] width 53 height 23
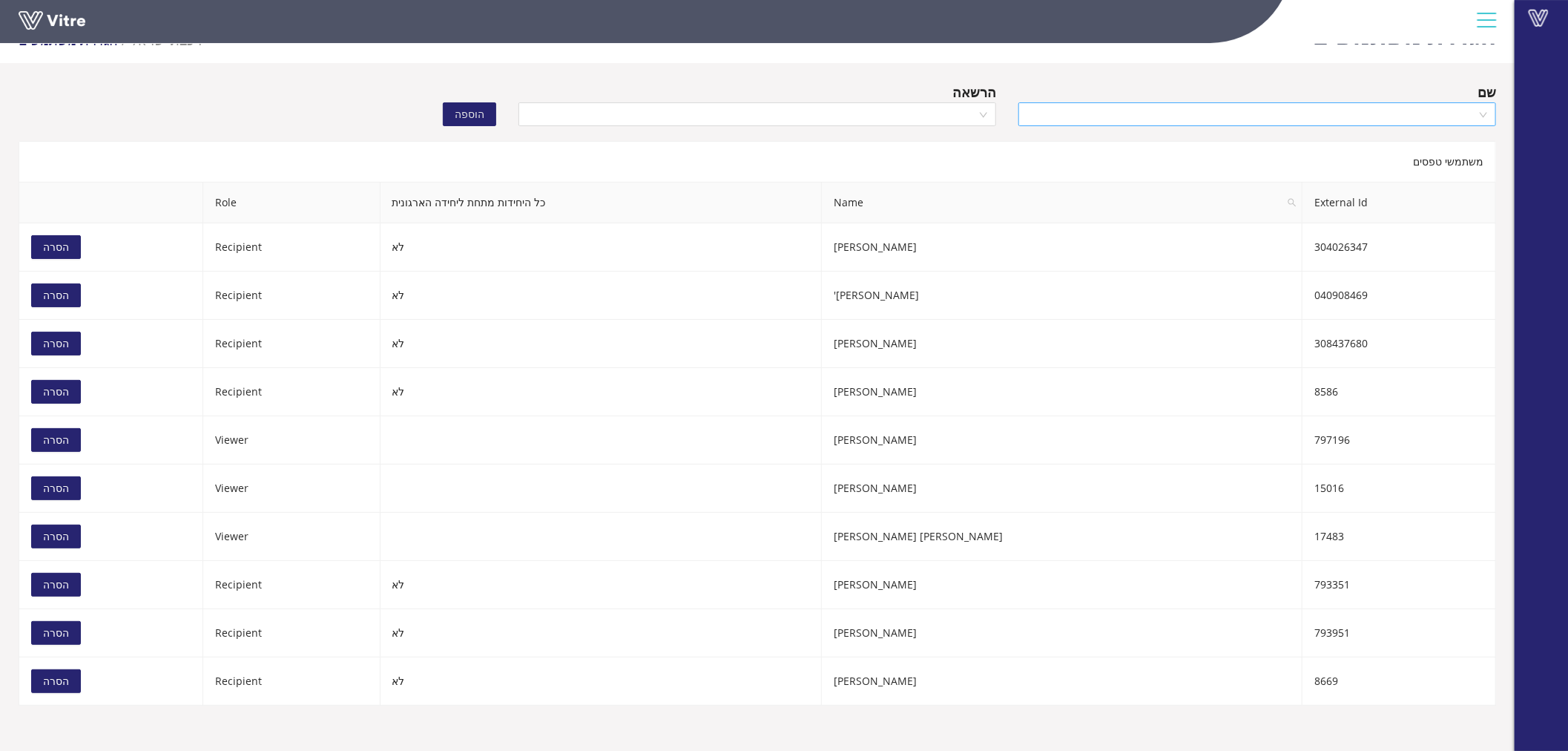
click at [1095, 113] on input "search" at bounding box center [1252, 115] width 449 height 23
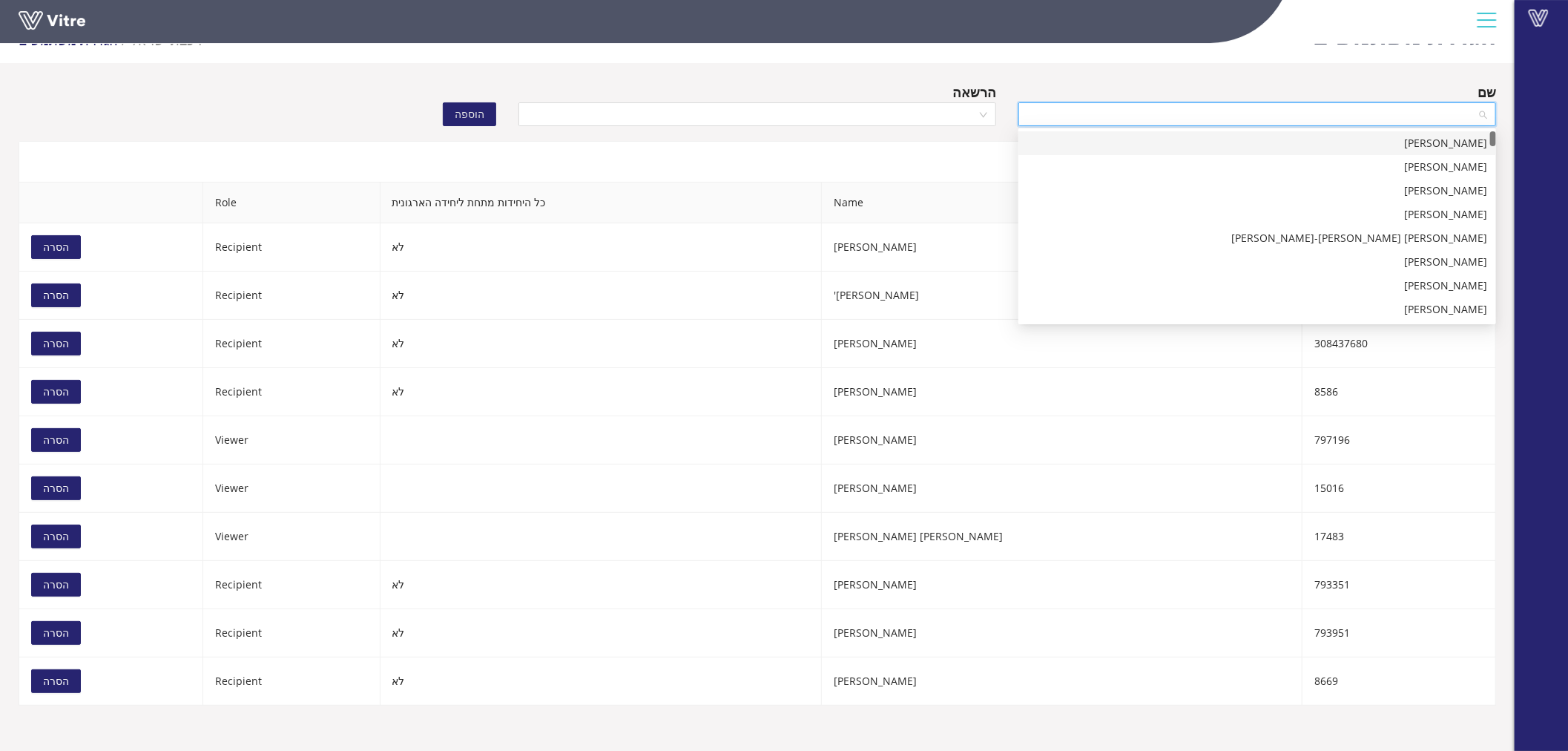
paste input "[PERSON_NAME]"
type input "[PERSON_NAME]"
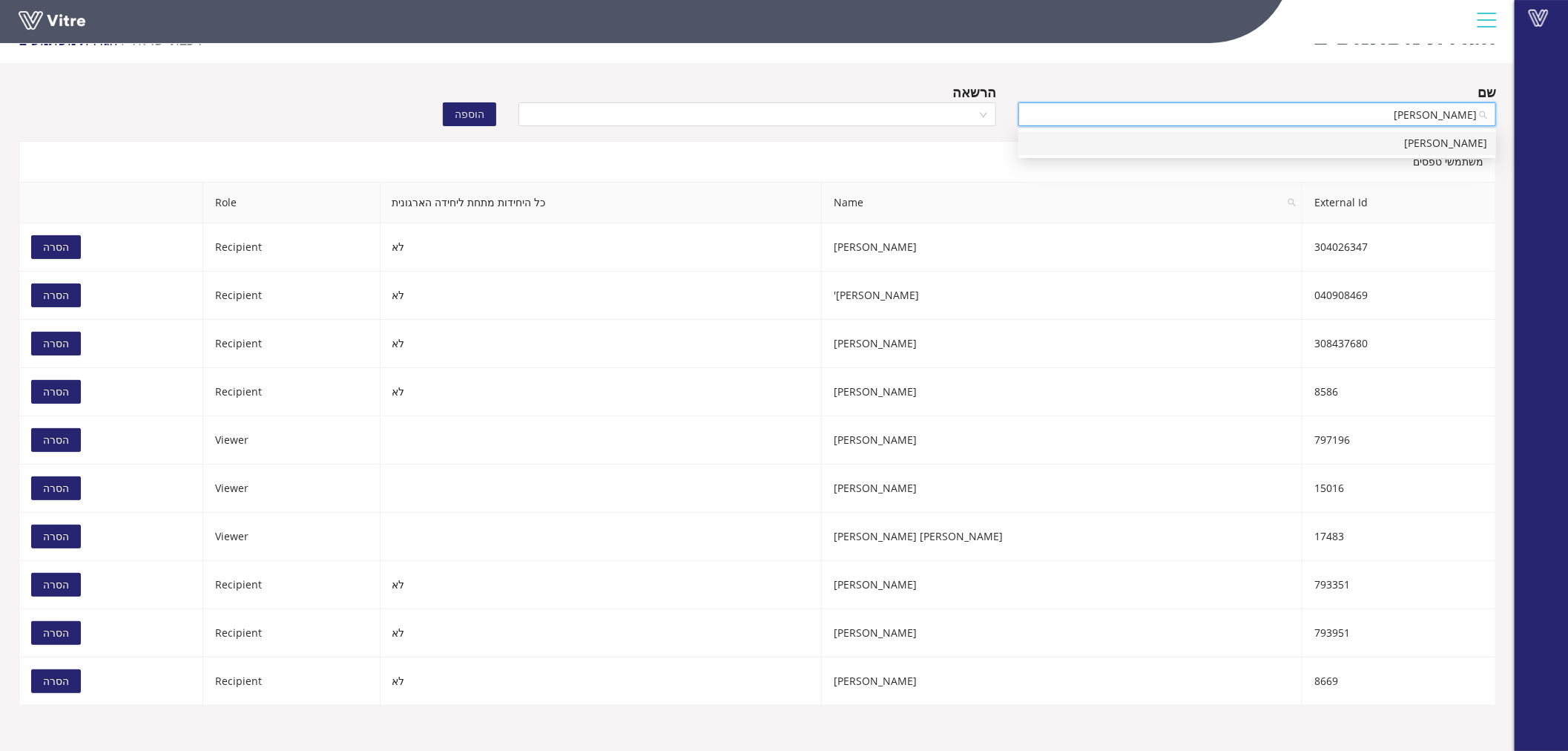
click at [1327, 142] on div "[PERSON_NAME]" at bounding box center [1257, 143] width 460 height 16
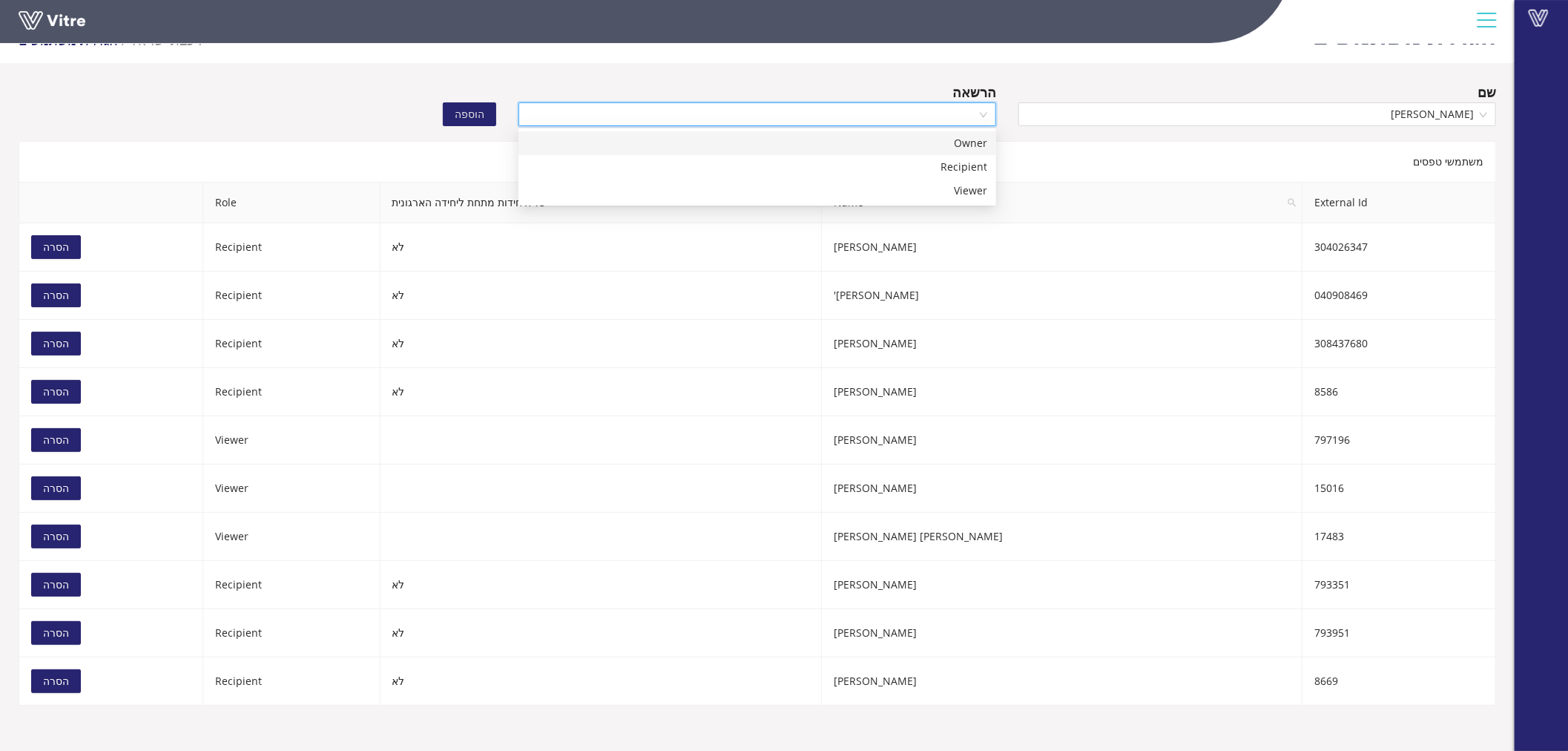
click at [859, 116] on input "search" at bounding box center [752, 115] width 449 height 23
click at [923, 188] on div "Viewer" at bounding box center [758, 191] width 460 height 16
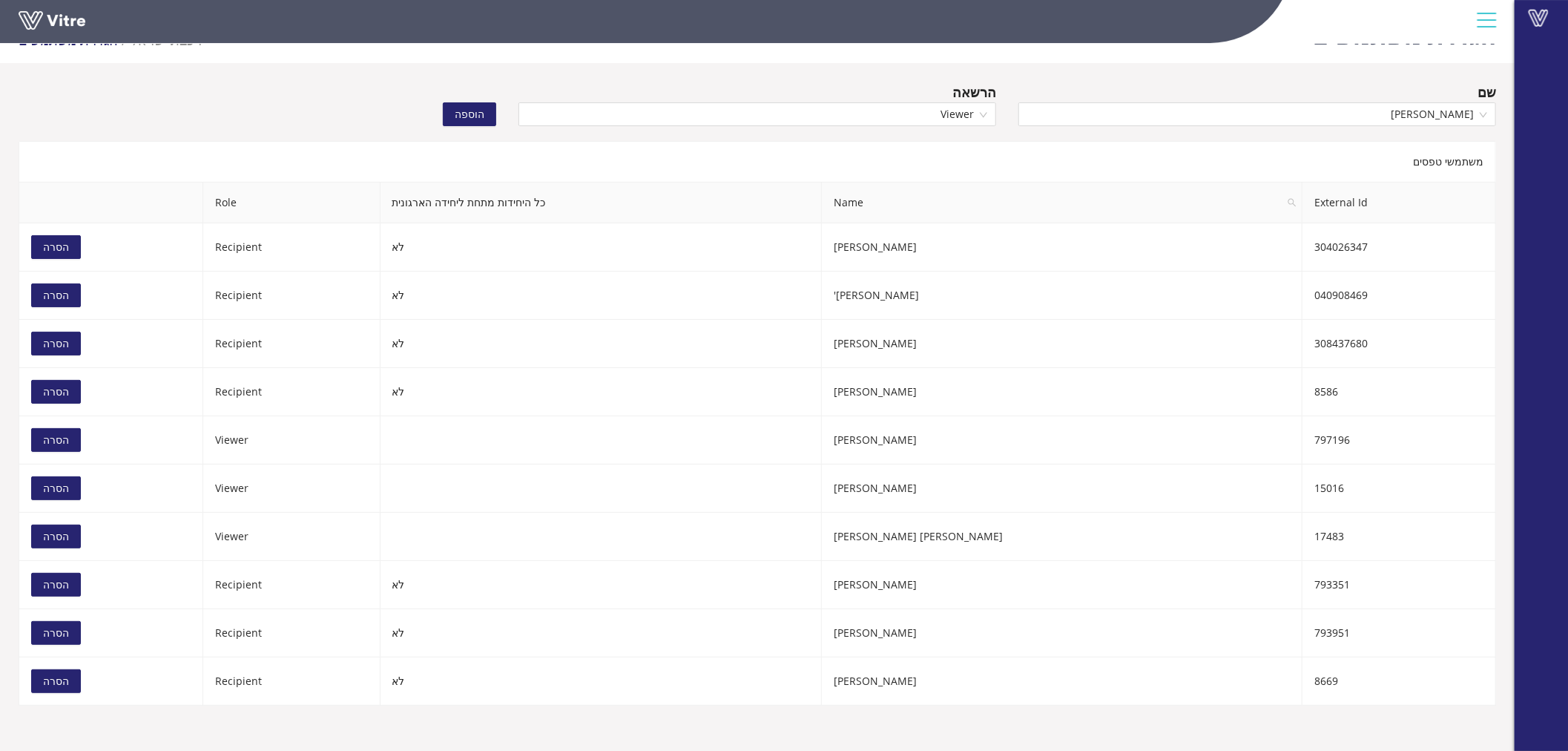
click at [463, 115] on span "הוספה" at bounding box center [469, 114] width 30 height 16
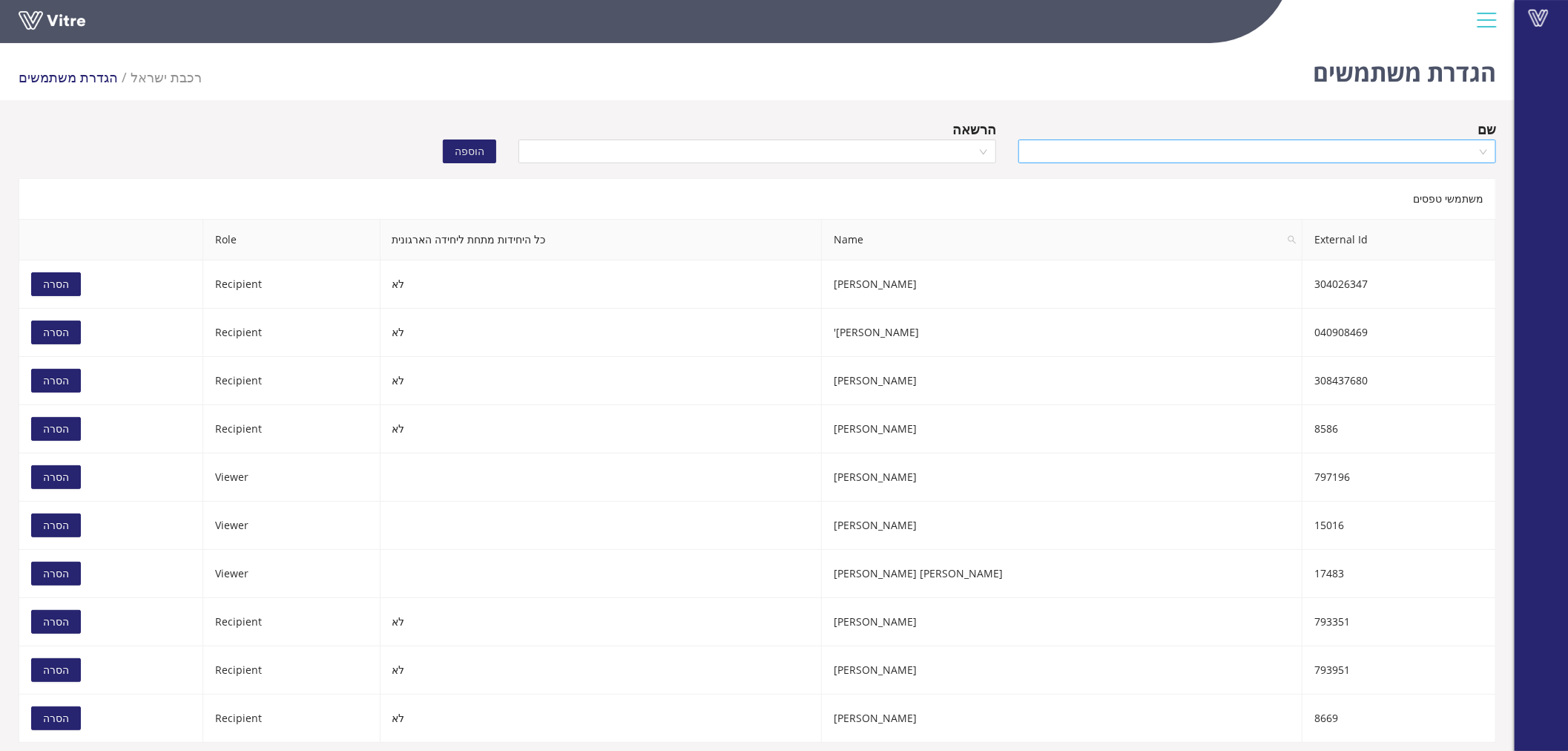
click at [1235, 151] on input "search" at bounding box center [1252, 152] width 449 height 23
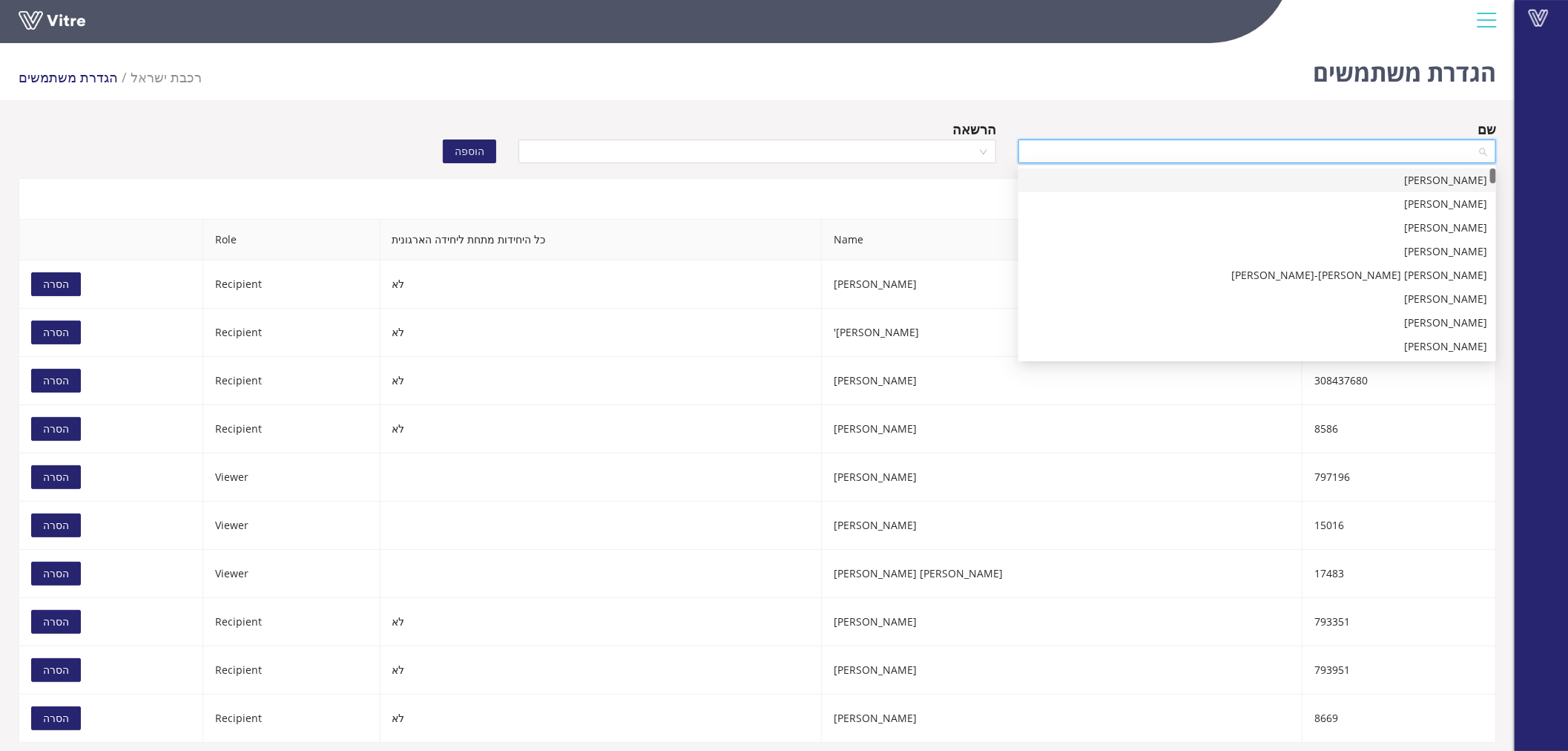
paste input "[PERSON_NAME]"
type input "[PERSON_NAME]"
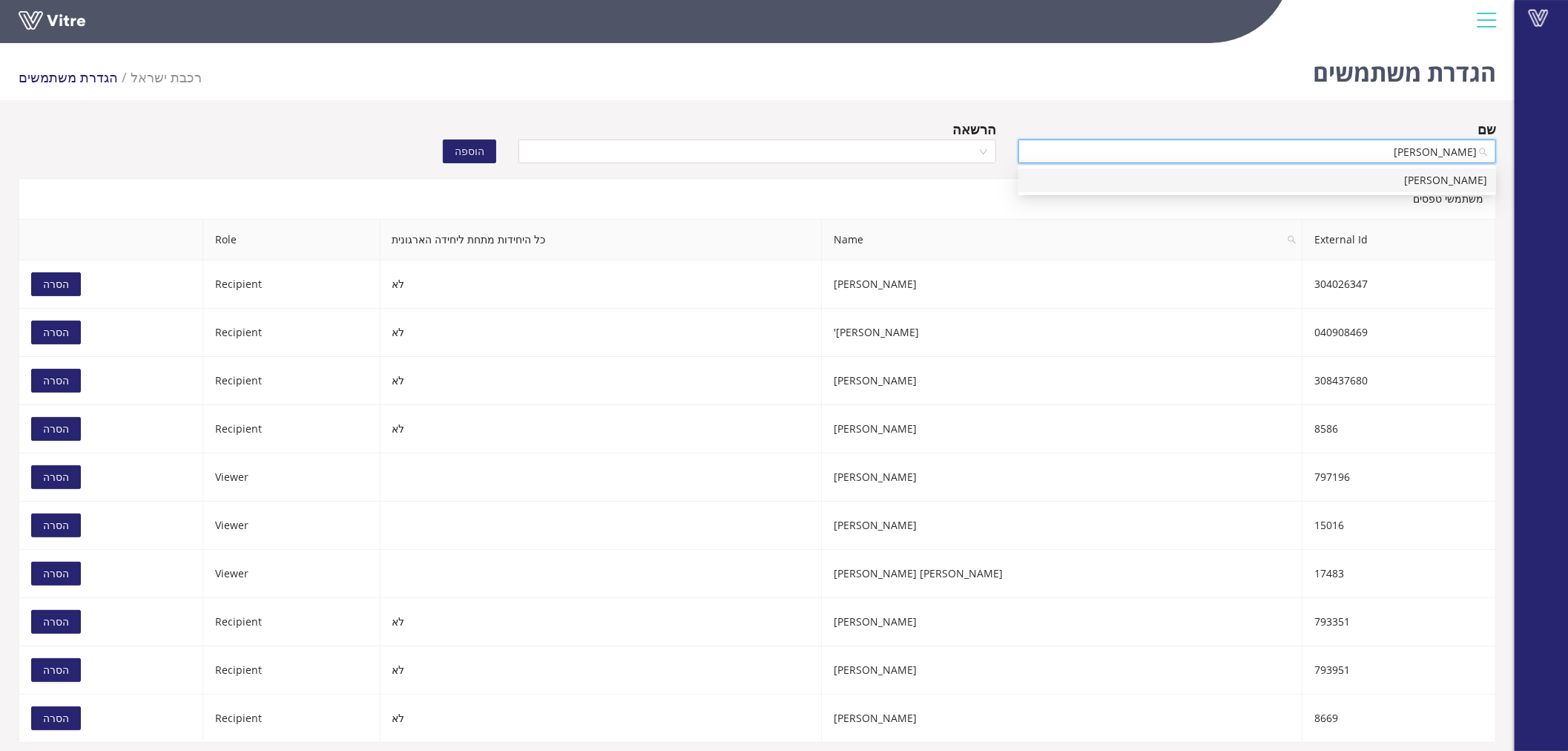
click at [1299, 179] on div "[PERSON_NAME]" at bounding box center [1257, 180] width 460 height 16
click at [981, 154] on div at bounding box center [758, 151] width 478 height 23
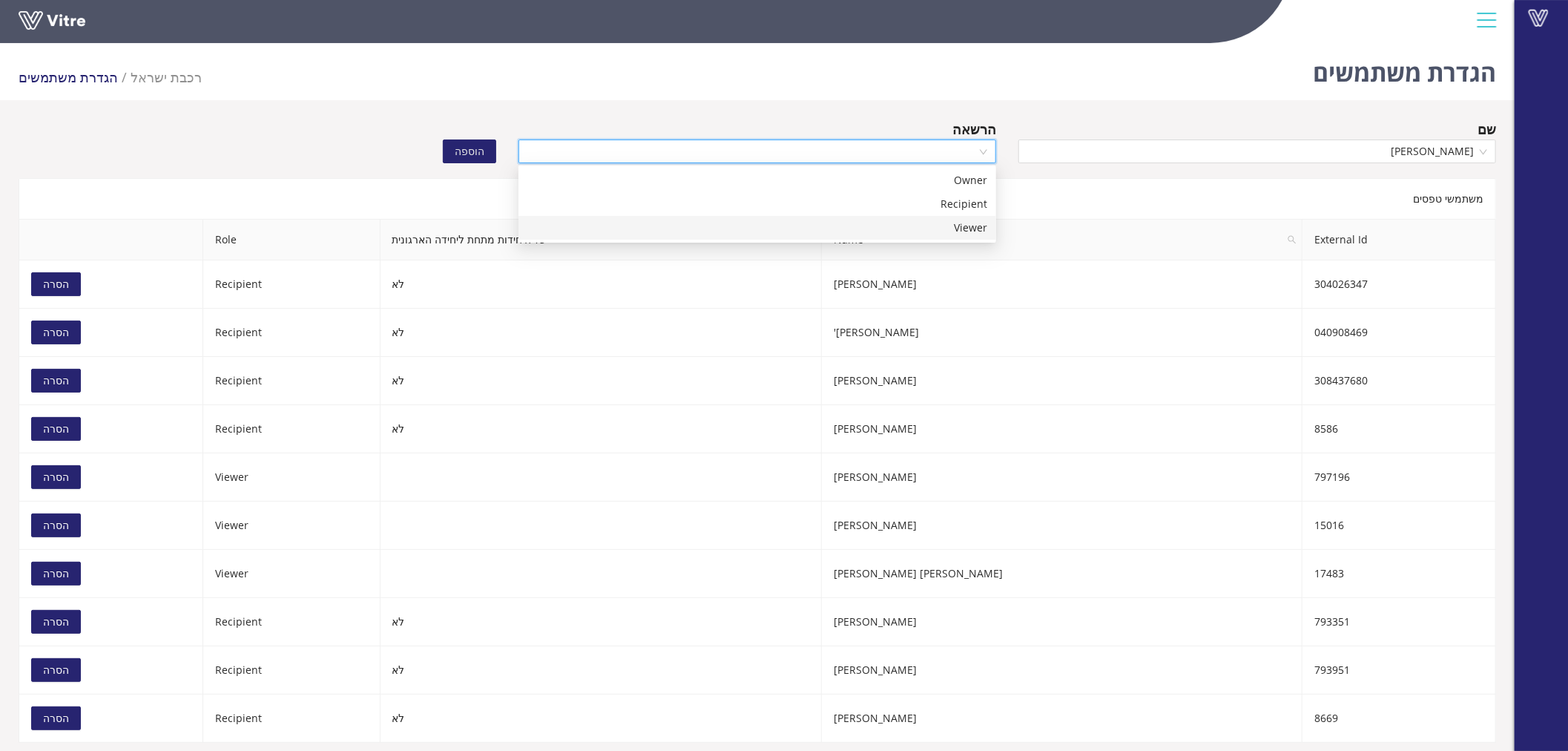
click at [977, 226] on div "Viewer" at bounding box center [758, 228] width 460 height 16
click at [480, 153] on span "הוספה" at bounding box center [469, 151] width 30 height 16
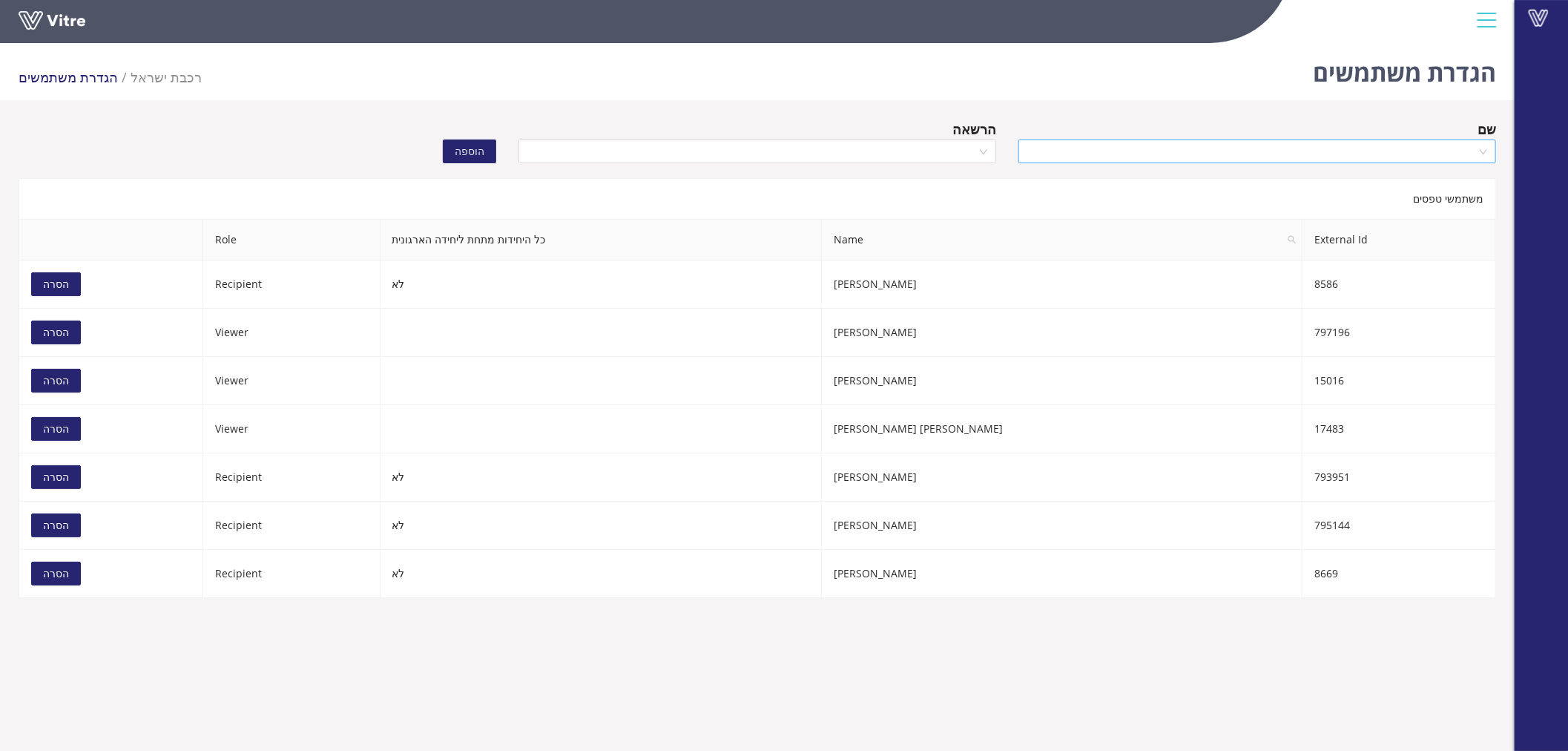
click at [1115, 149] on input "search" at bounding box center [1252, 152] width 449 height 23
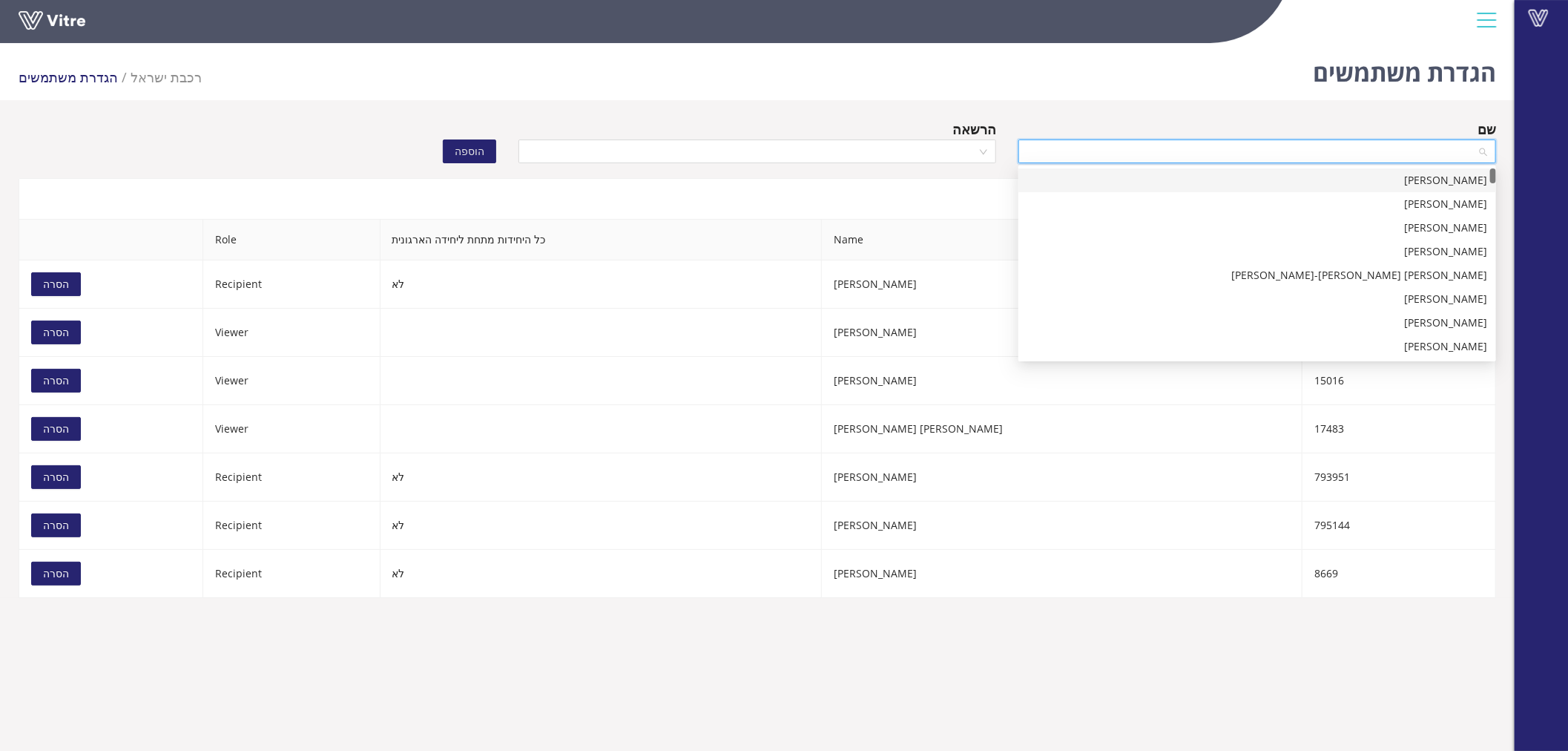
paste input "[PERSON_NAME]"
type input "[PERSON_NAME]"
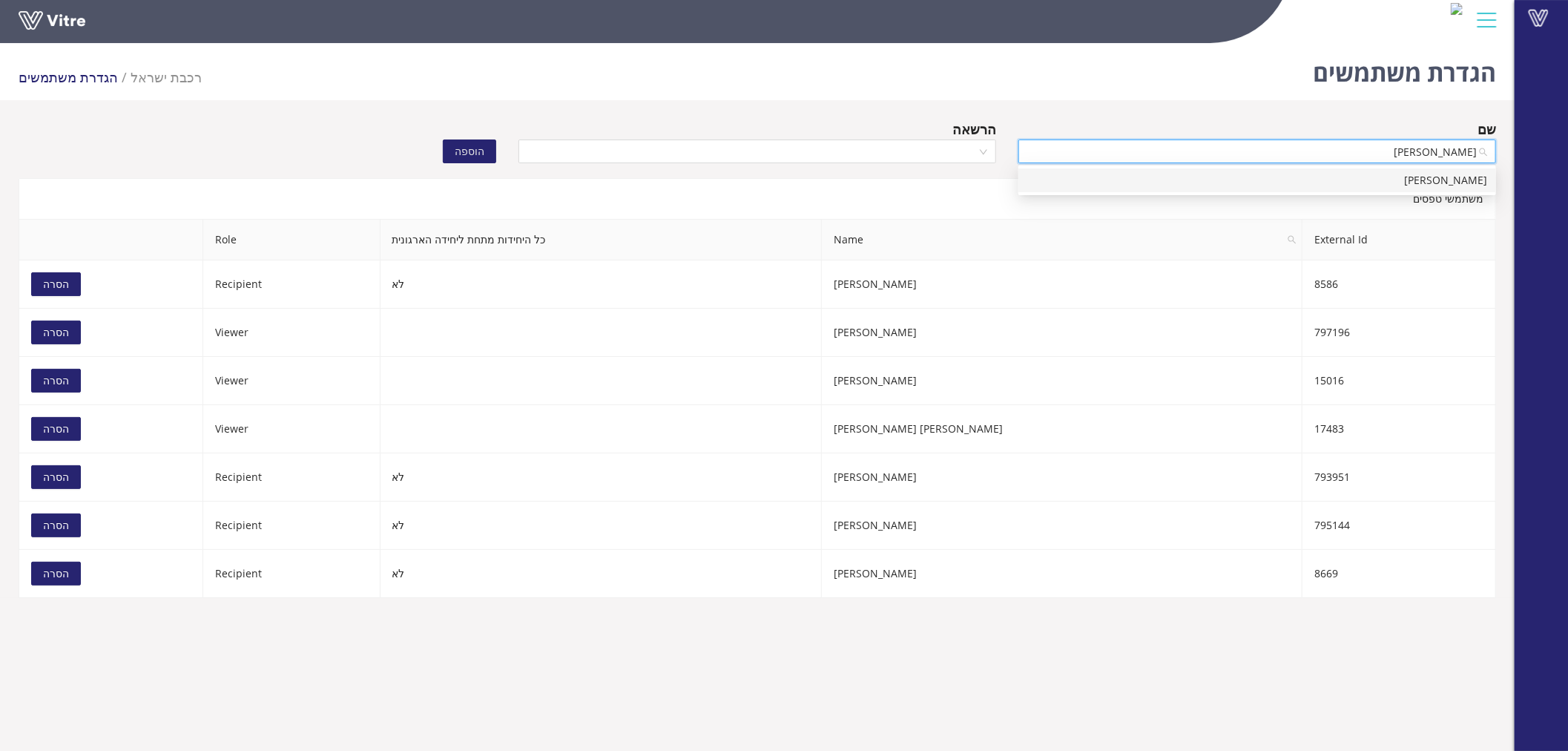
click at [1181, 181] on div "[PERSON_NAME]" at bounding box center [1257, 180] width 460 height 16
click at [884, 133] on div "הרשאה" at bounding box center [758, 129] width 478 height 21
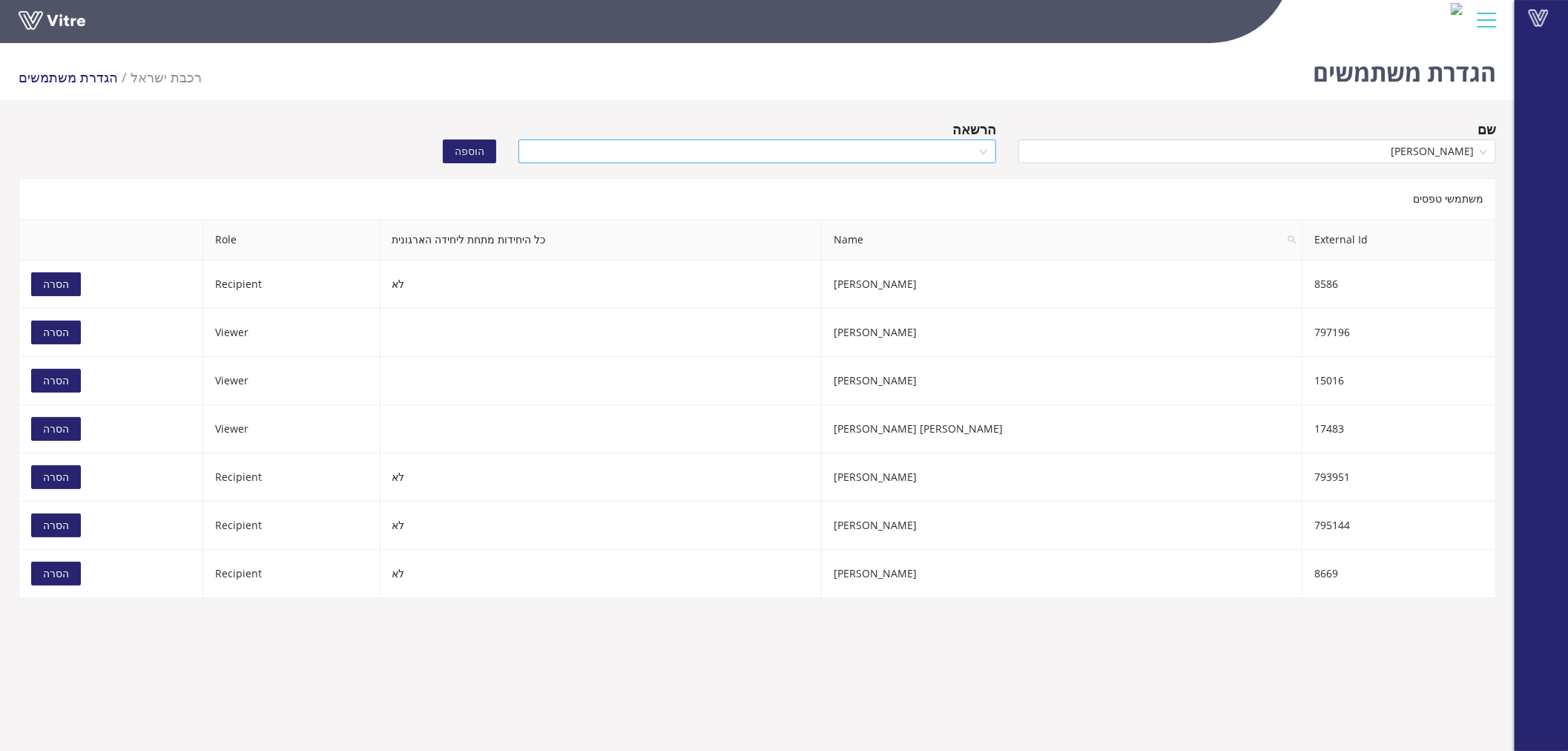
click at [884, 142] on input "search" at bounding box center [752, 152] width 449 height 23
click at [932, 224] on div "Viewer" at bounding box center [758, 228] width 460 height 16
click at [454, 147] on button "הוספה" at bounding box center [470, 151] width 53 height 23
